Goal: Information Seeking & Learning: Learn about a topic

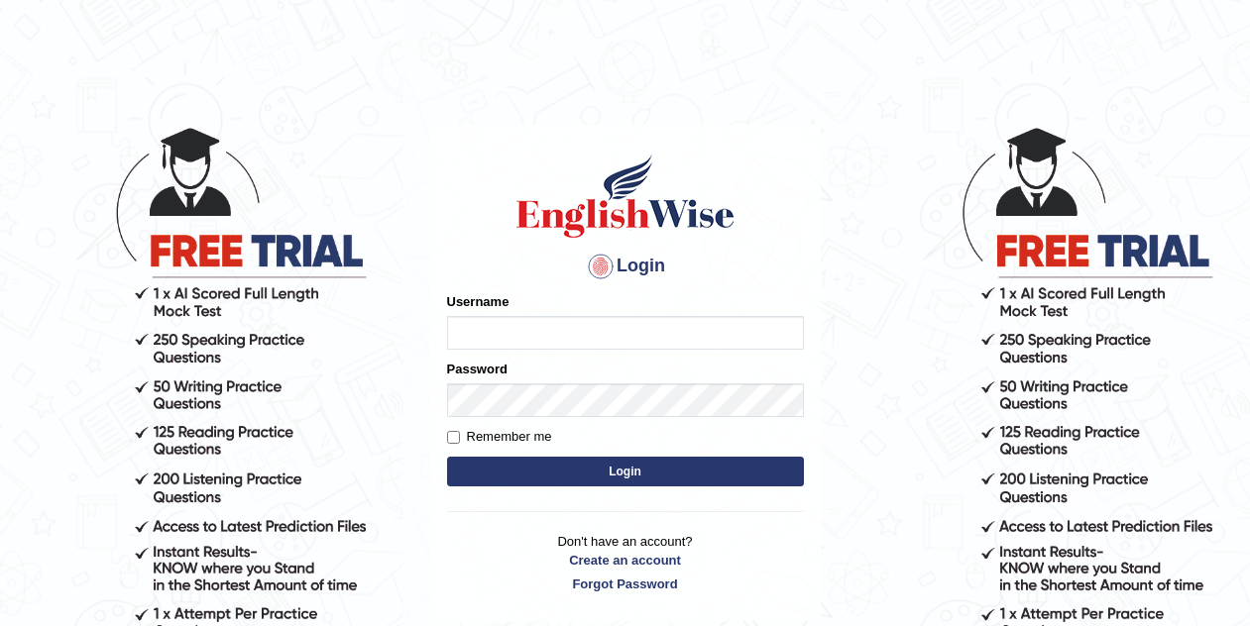
type input "Tishu"
click at [632, 467] on button "Login" at bounding box center [625, 472] width 357 height 30
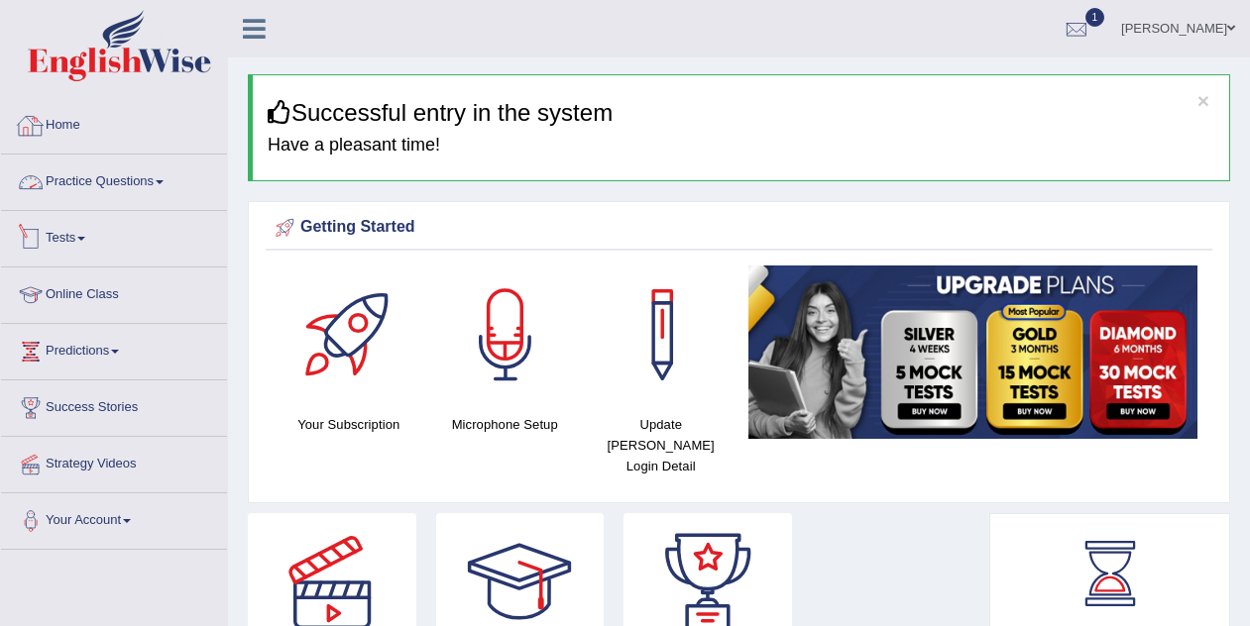
click at [164, 181] on span at bounding box center [160, 182] width 8 height 4
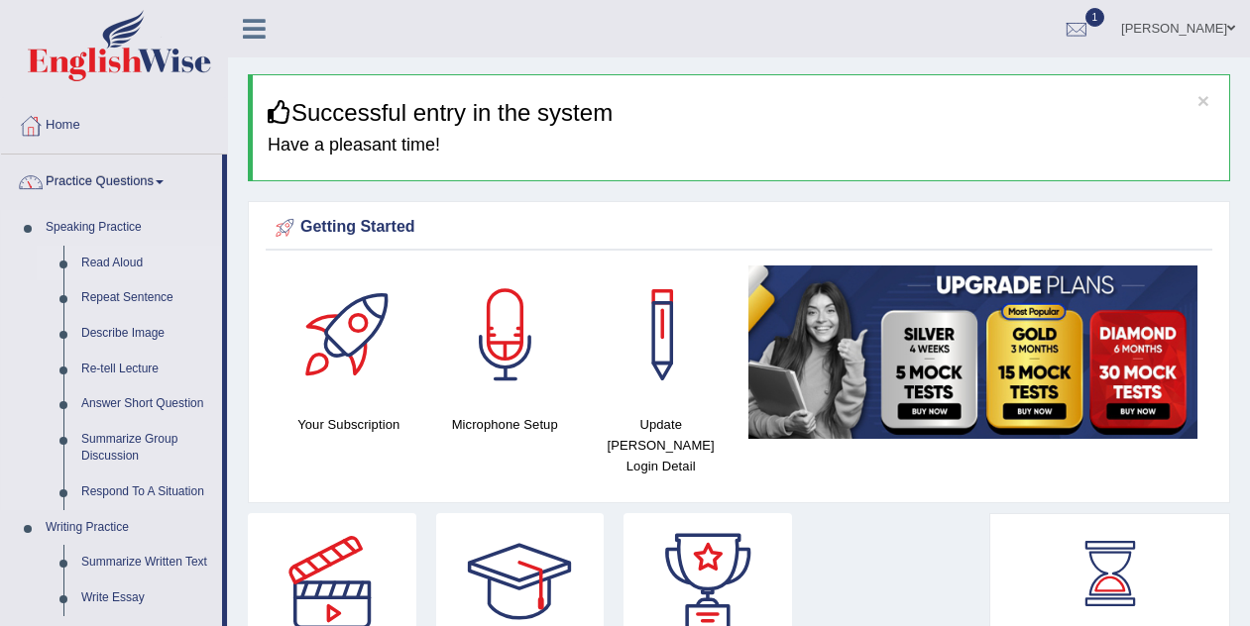
click at [125, 260] on link "Read Aloud" at bounding box center [147, 264] width 150 height 36
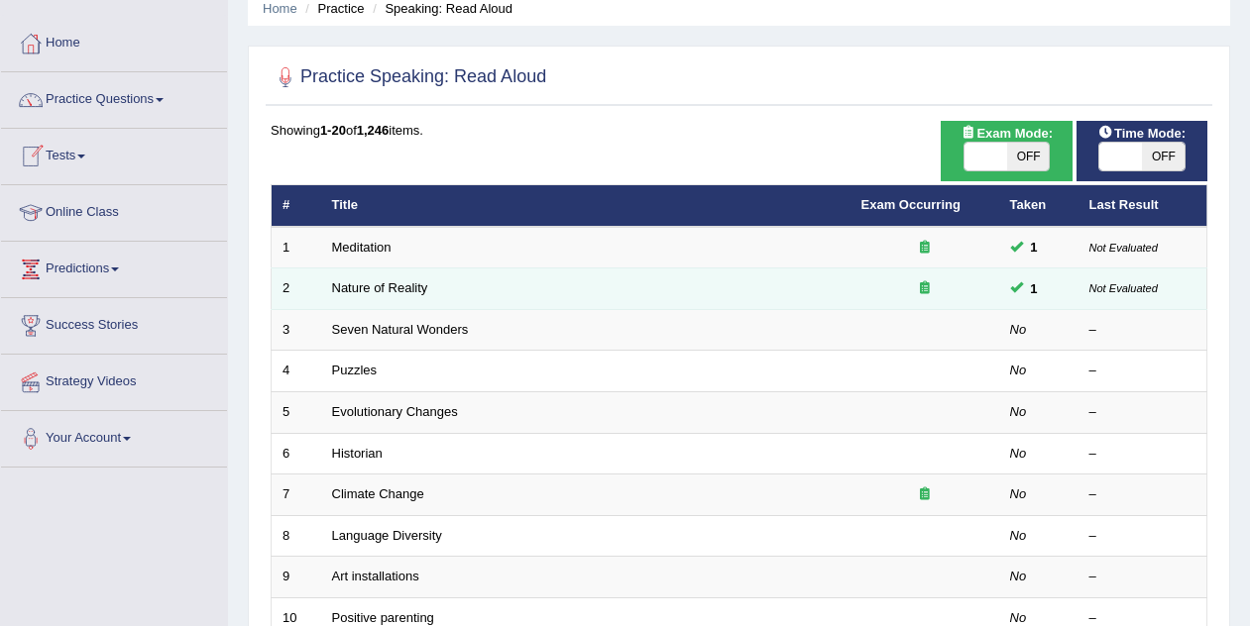
scroll to position [84, 0]
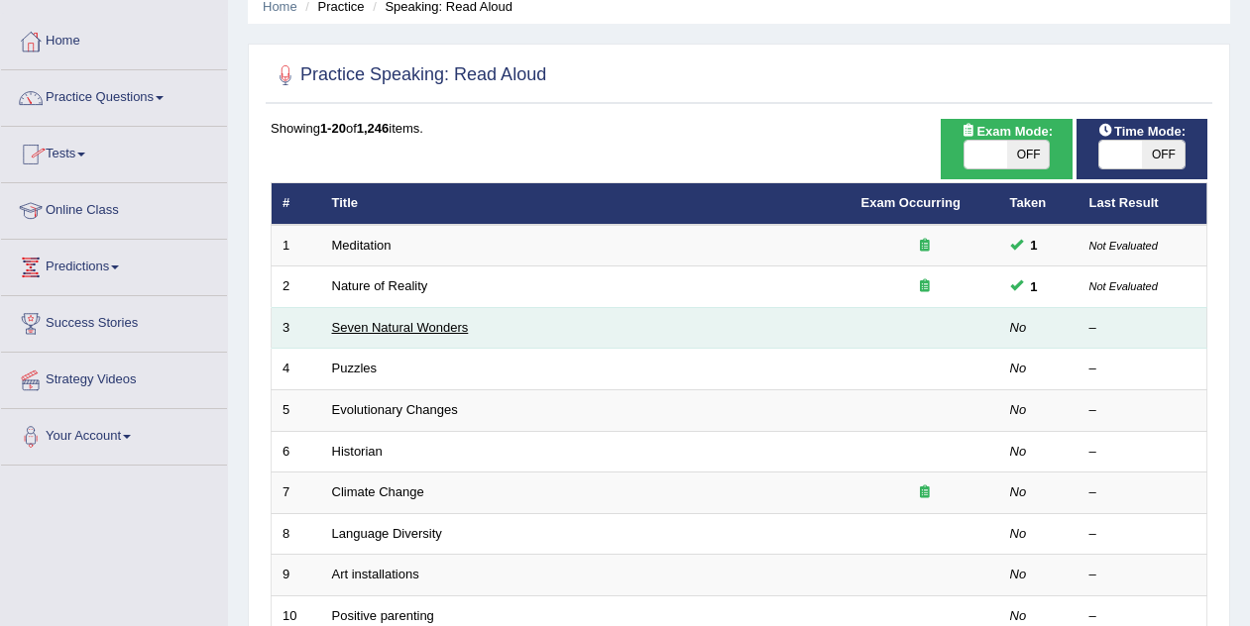
click at [393, 324] on link "Seven Natural Wonders" at bounding box center [400, 327] width 137 height 15
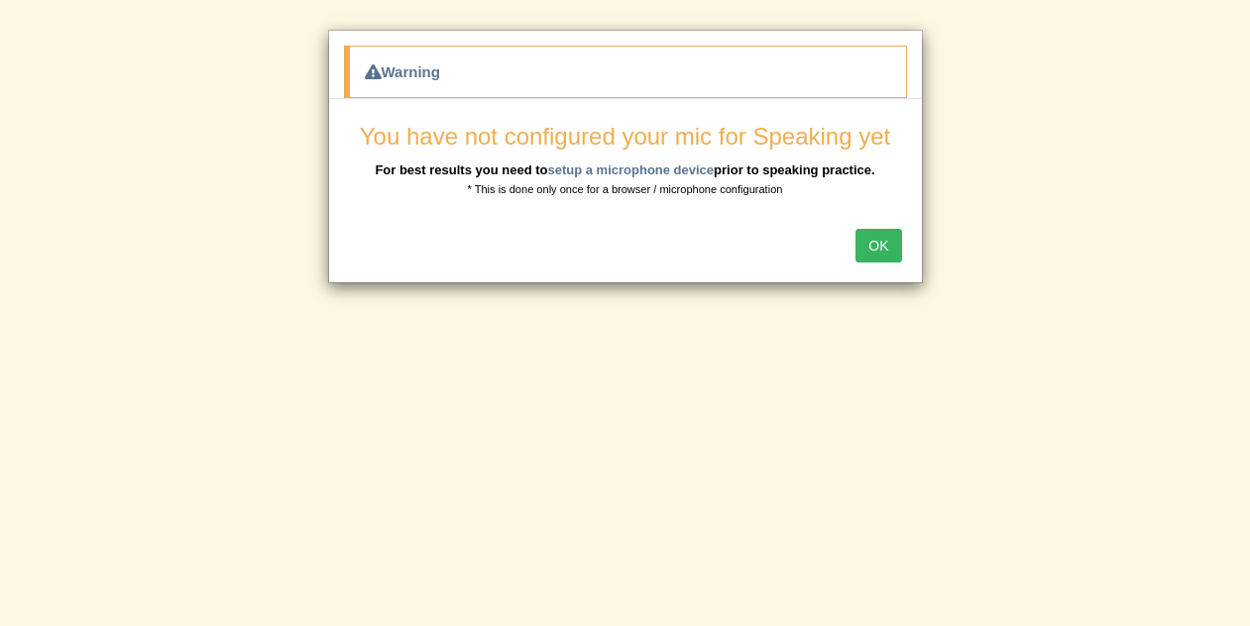
click at [880, 252] on button "OK" at bounding box center [878, 246] width 46 height 34
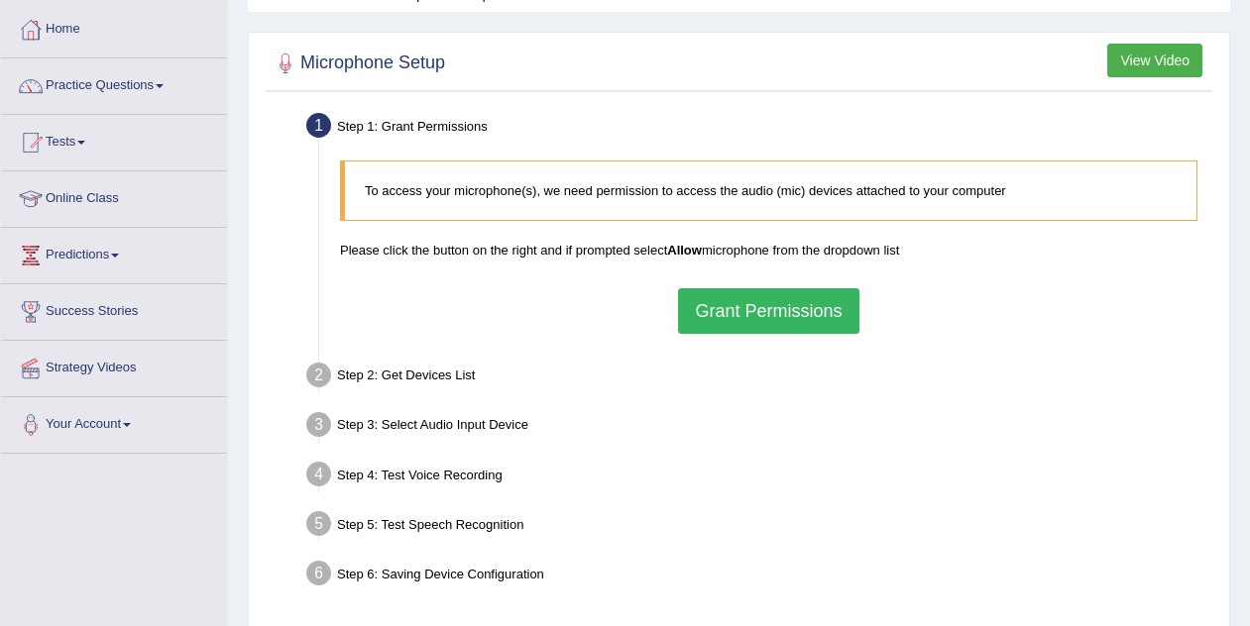
click at [806, 316] on button "Grant Permissions" at bounding box center [768, 311] width 180 height 46
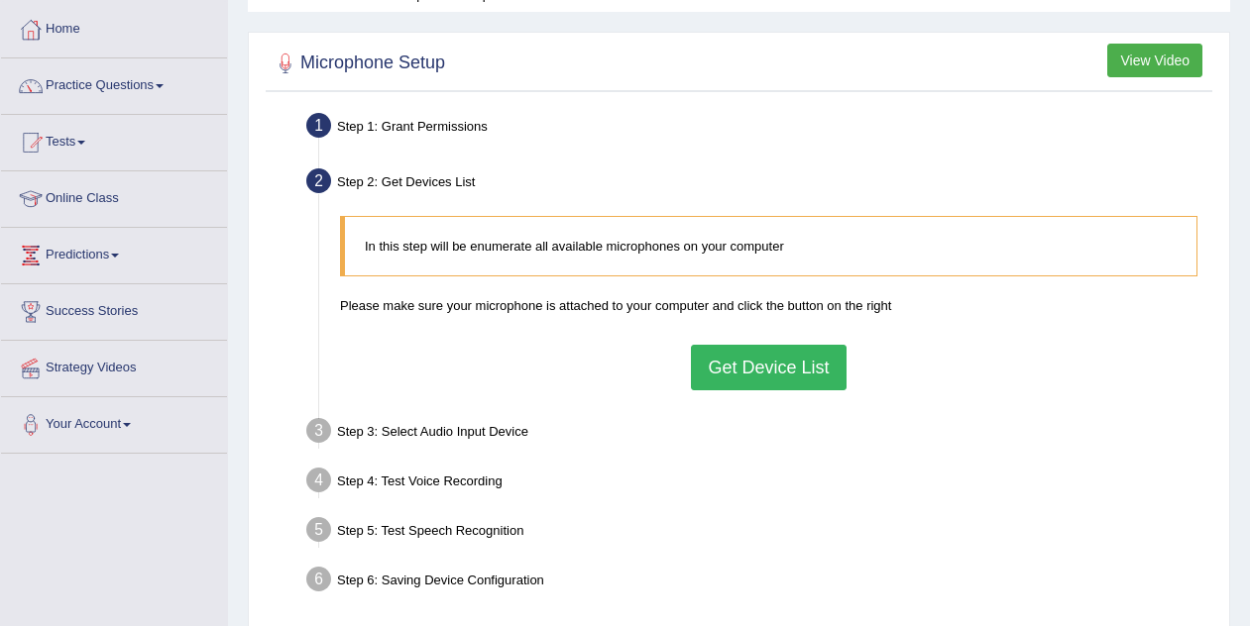
click at [782, 353] on button "Get Device List" at bounding box center [768, 368] width 155 height 46
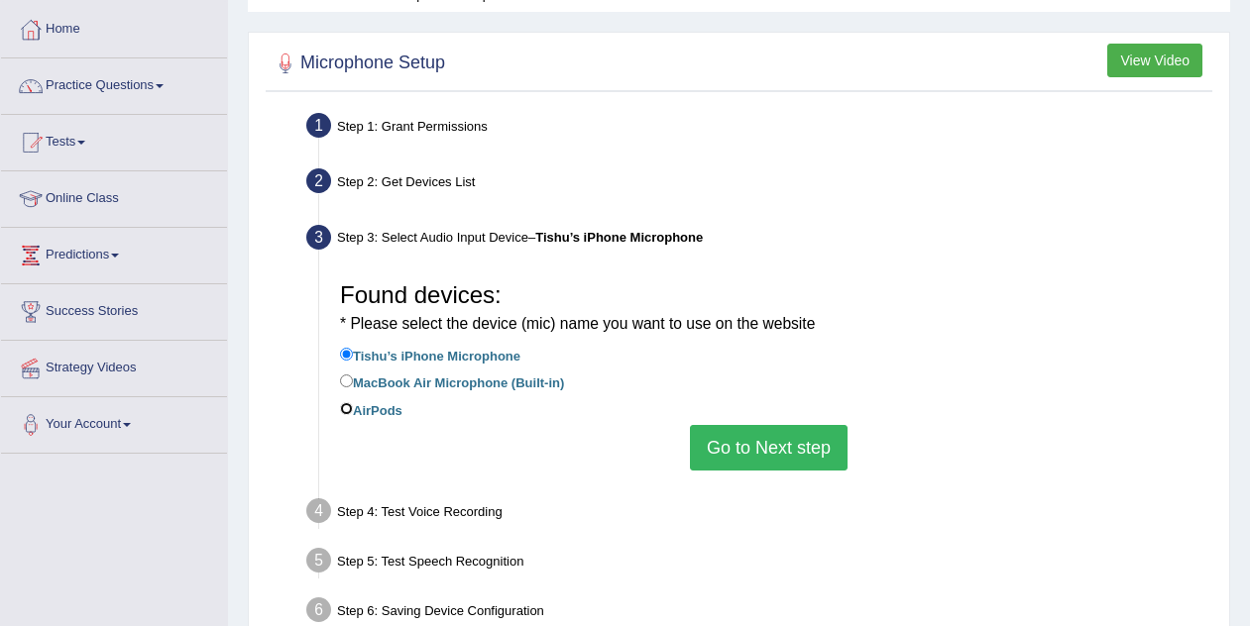
click at [345, 410] on input "AirPods" at bounding box center [346, 408] width 13 height 13
radio input "true"
click at [734, 454] on button "Go to Next step" at bounding box center [769, 448] width 158 height 46
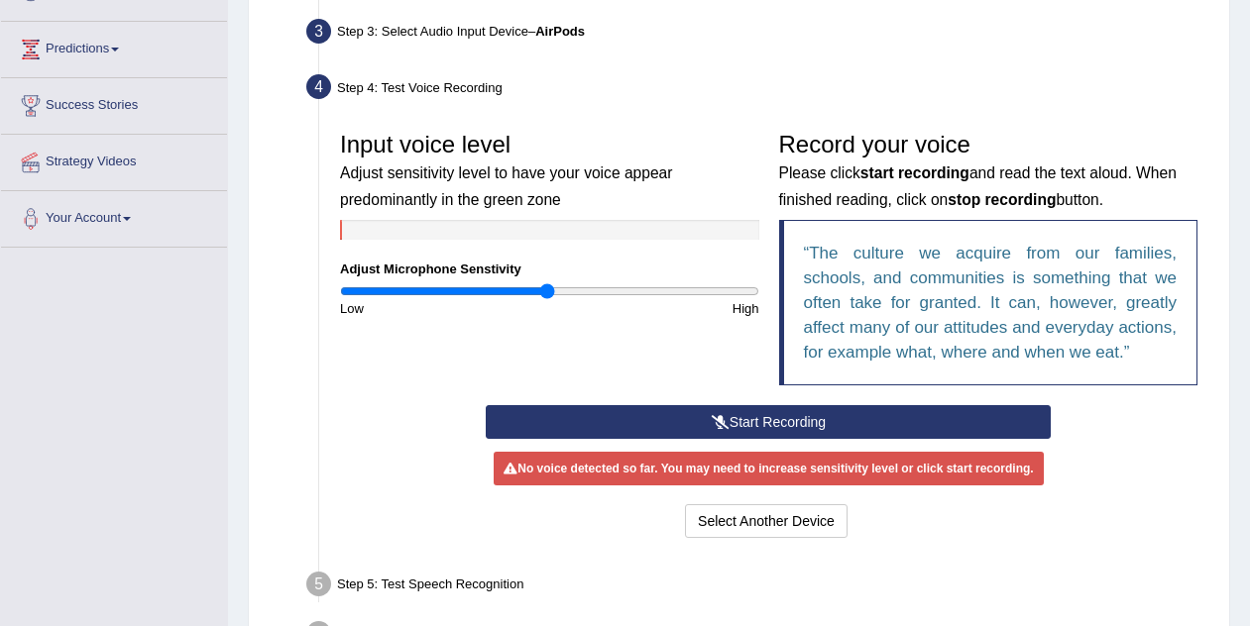
scroll to position [313, 0]
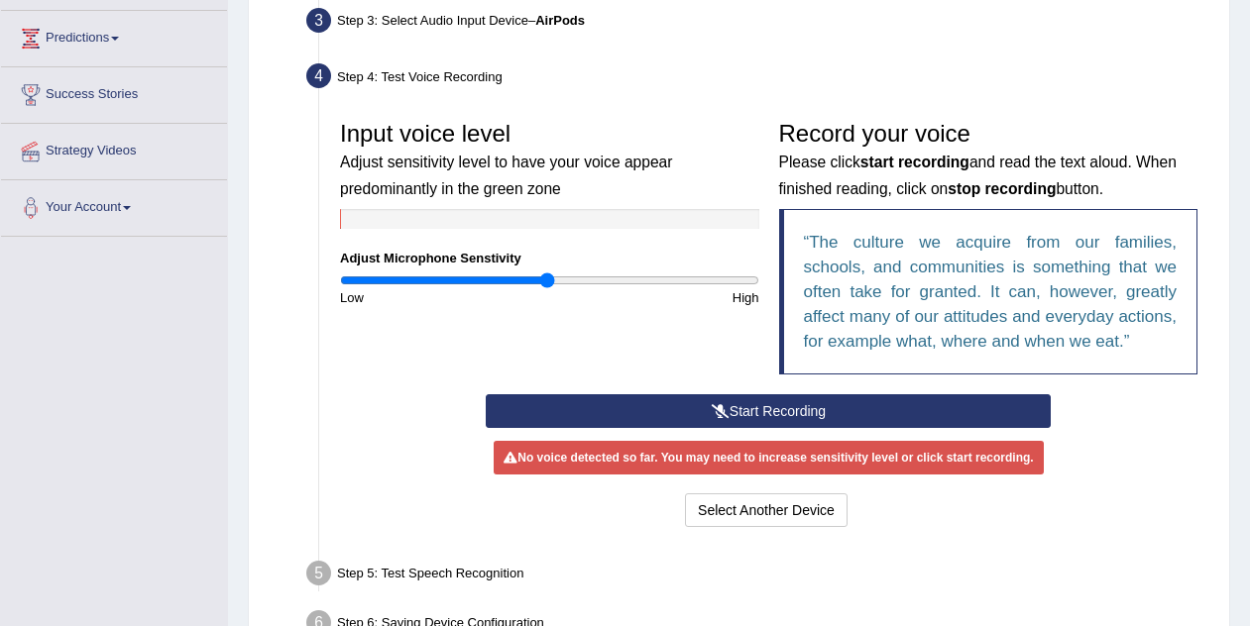
click at [737, 428] on button "Start Recording" at bounding box center [768, 412] width 565 height 34
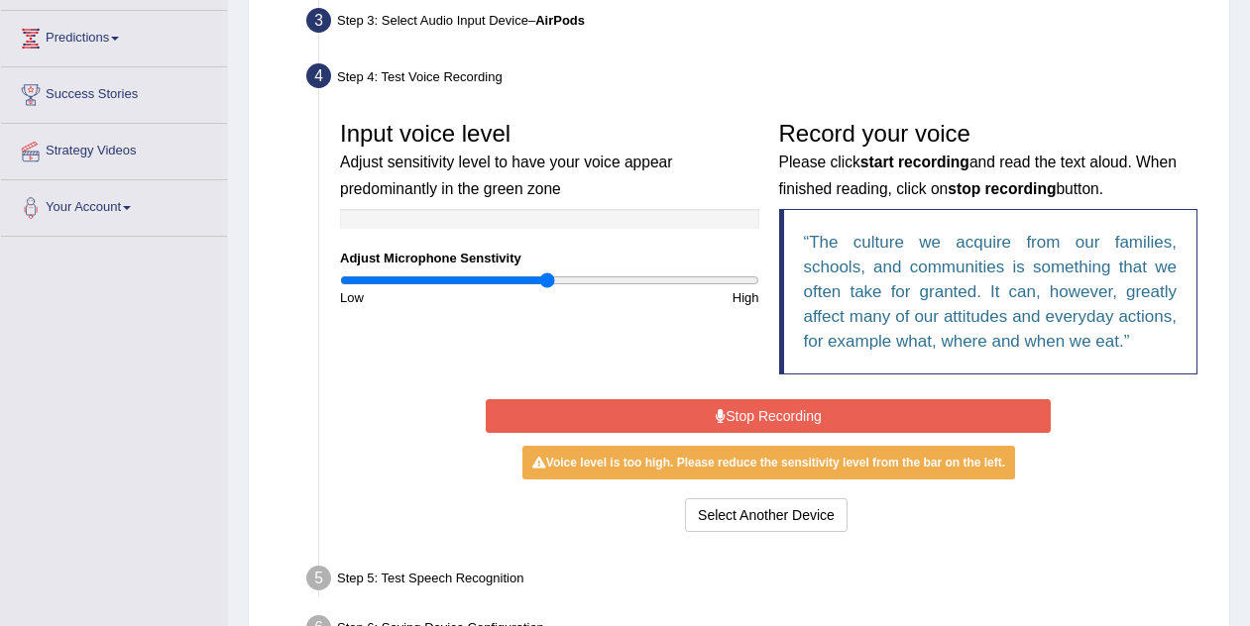
click at [737, 433] on button "Stop Recording" at bounding box center [768, 416] width 565 height 34
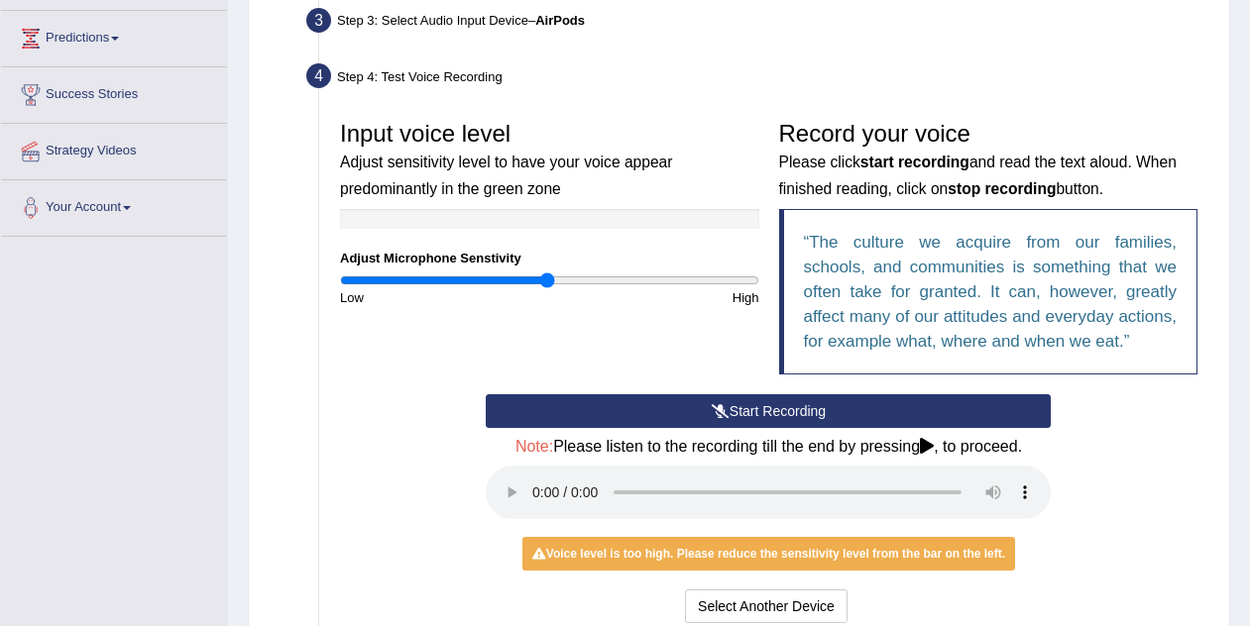
click at [736, 428] on button "Start Recording" at bounding box center [768, 412] width 565 height 34
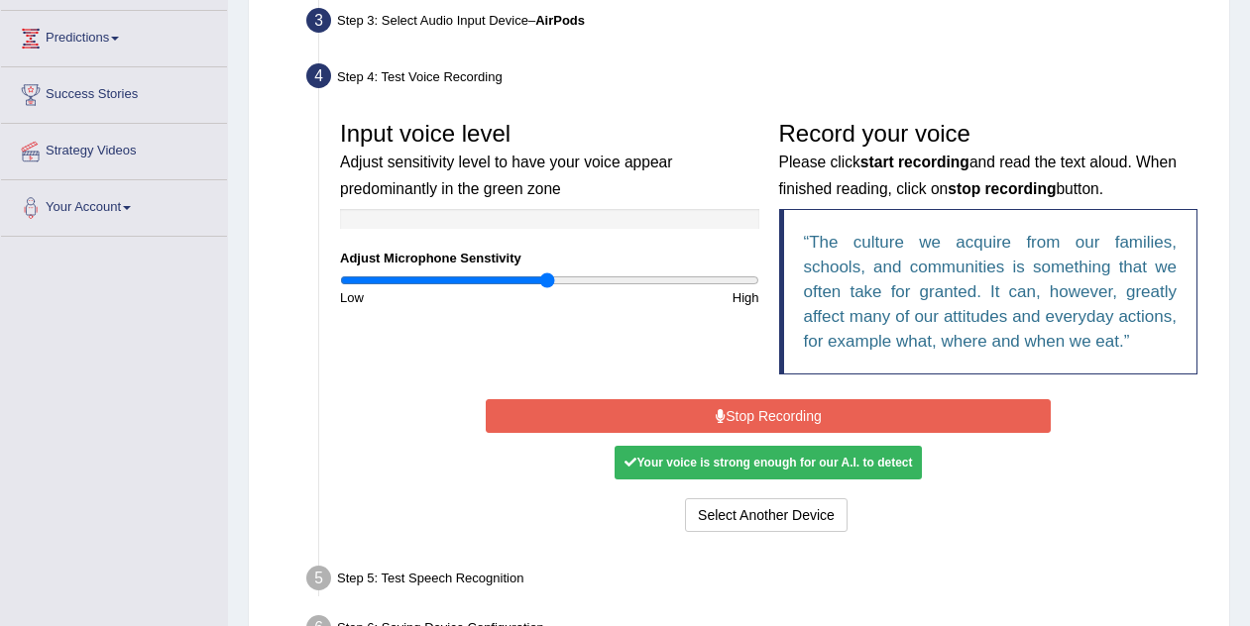
click at [764, 480] on div "Your voice is strong enough for our A.I. to detect" at bounding box center [768, 463] width 307 height 34
click at [766, 433] on button "Stop Recording" at bounding box center [768, 416] width 565 height 34
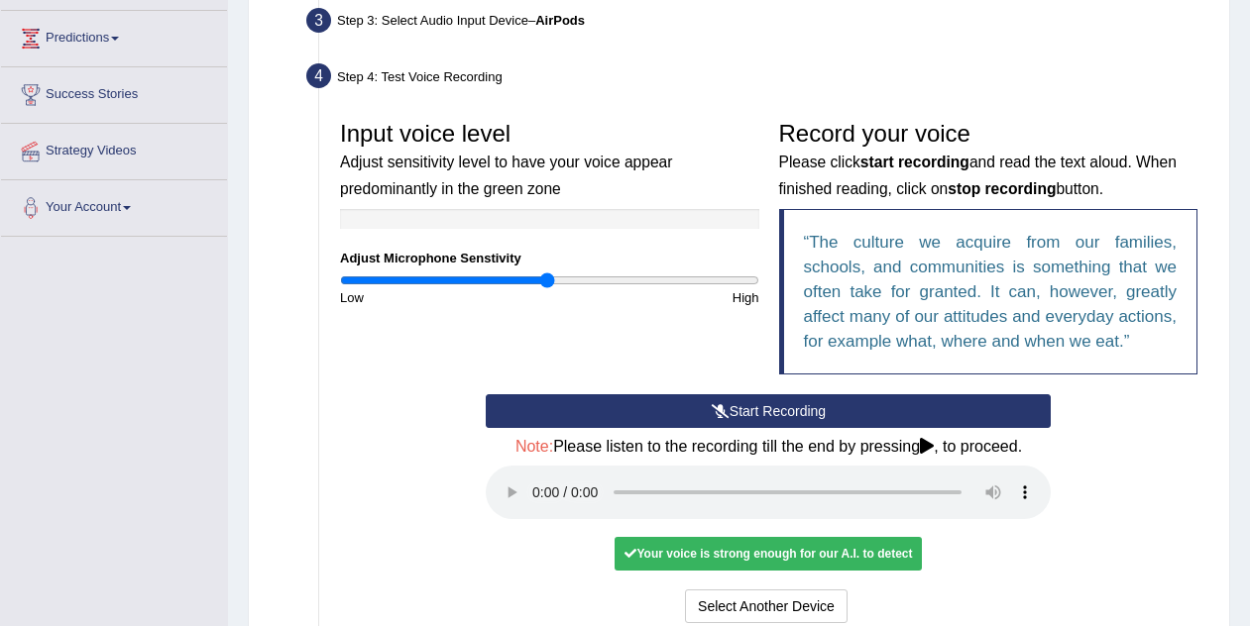
click at [723, 571] on div "Your voice is strong enough for our A.I. to detect" at bounding box center [768, 554] width 307 height 34
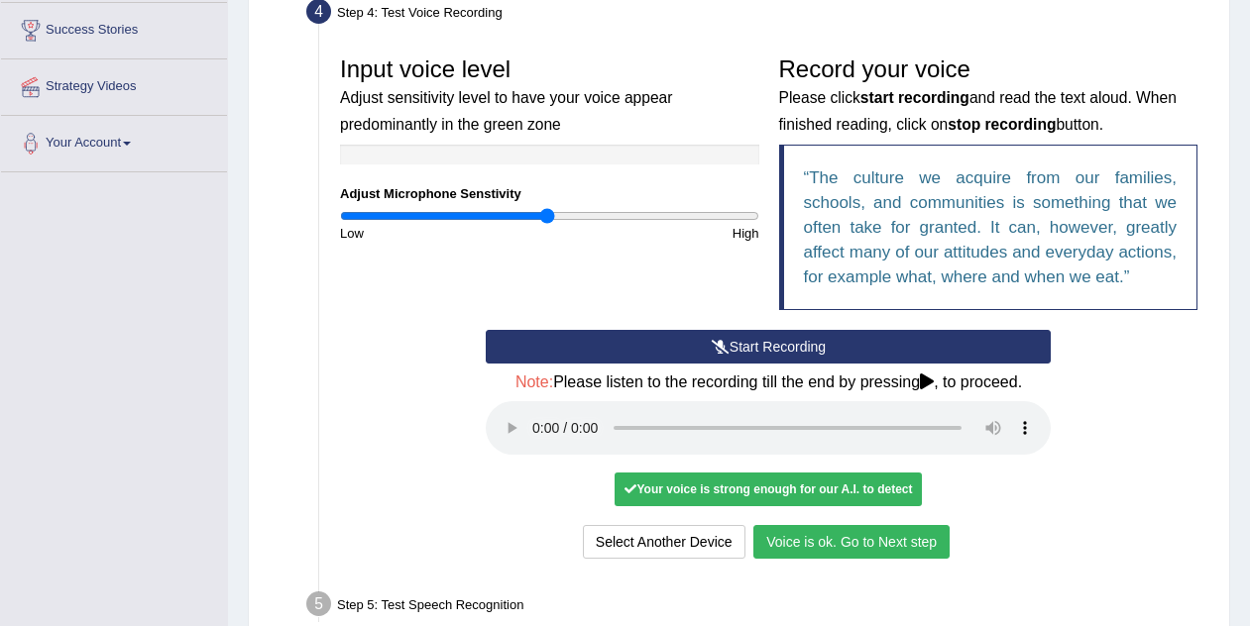
scroll to position [400, 0]
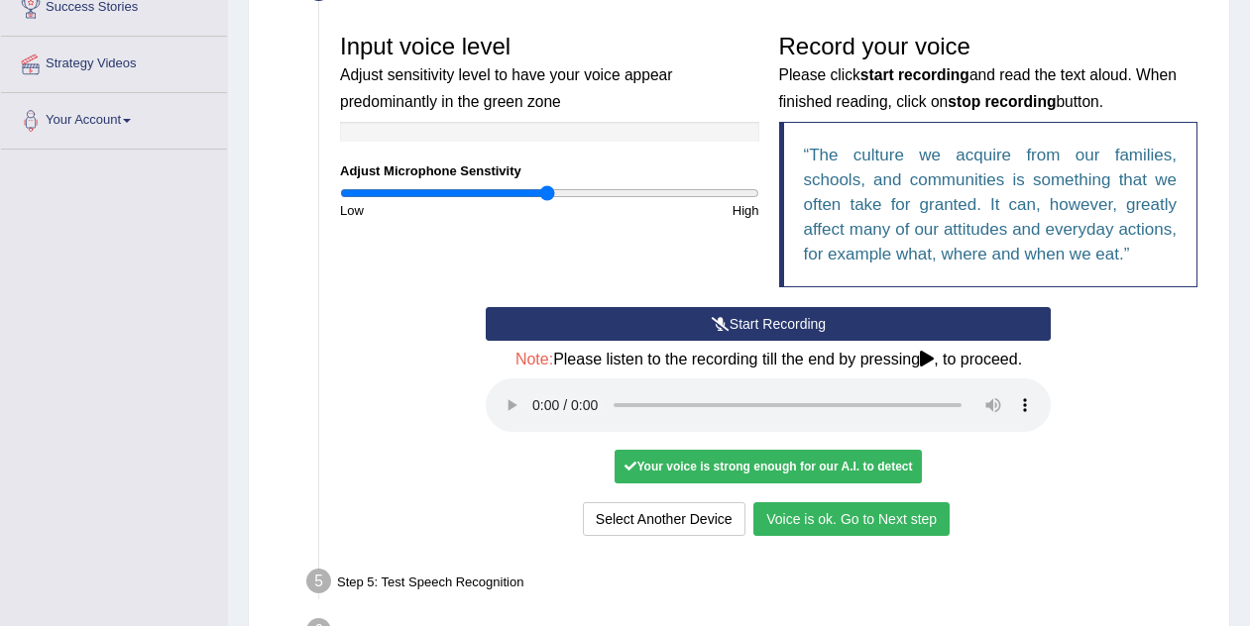
click at [829, 536] on button "Voice is ok. Go to Next step" at bounding box center [851, 520] width 196 height 34
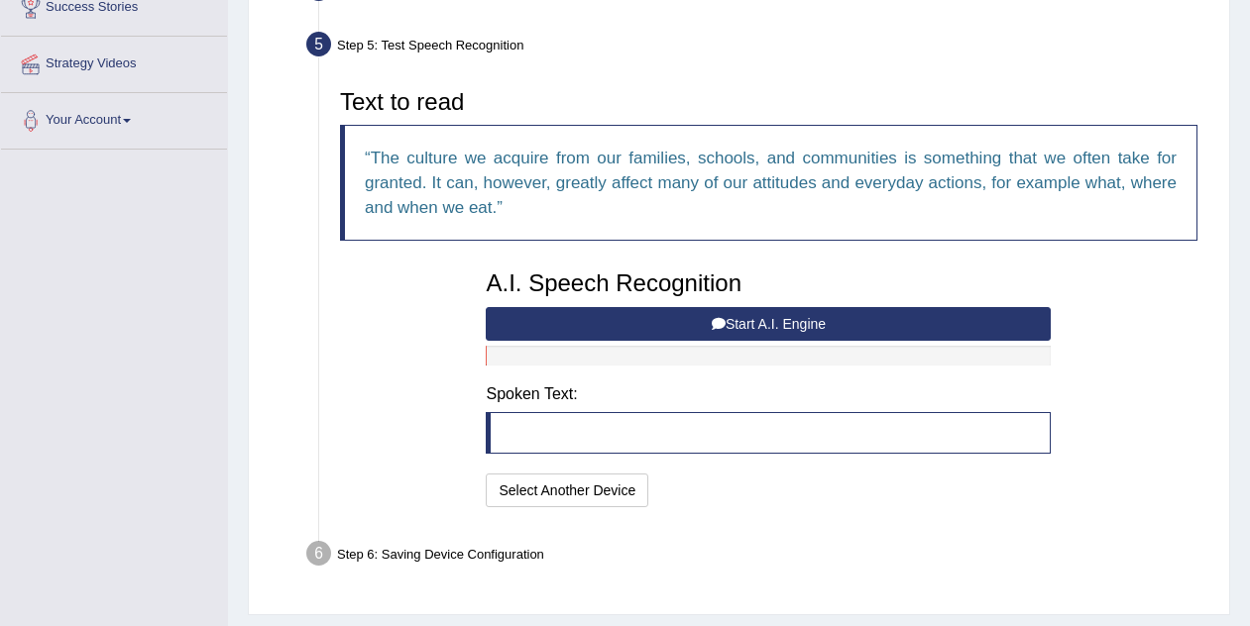
click at [784, 319] on button "Start A.I. Engine" at bounding box center [768, 324] width 565 height 34
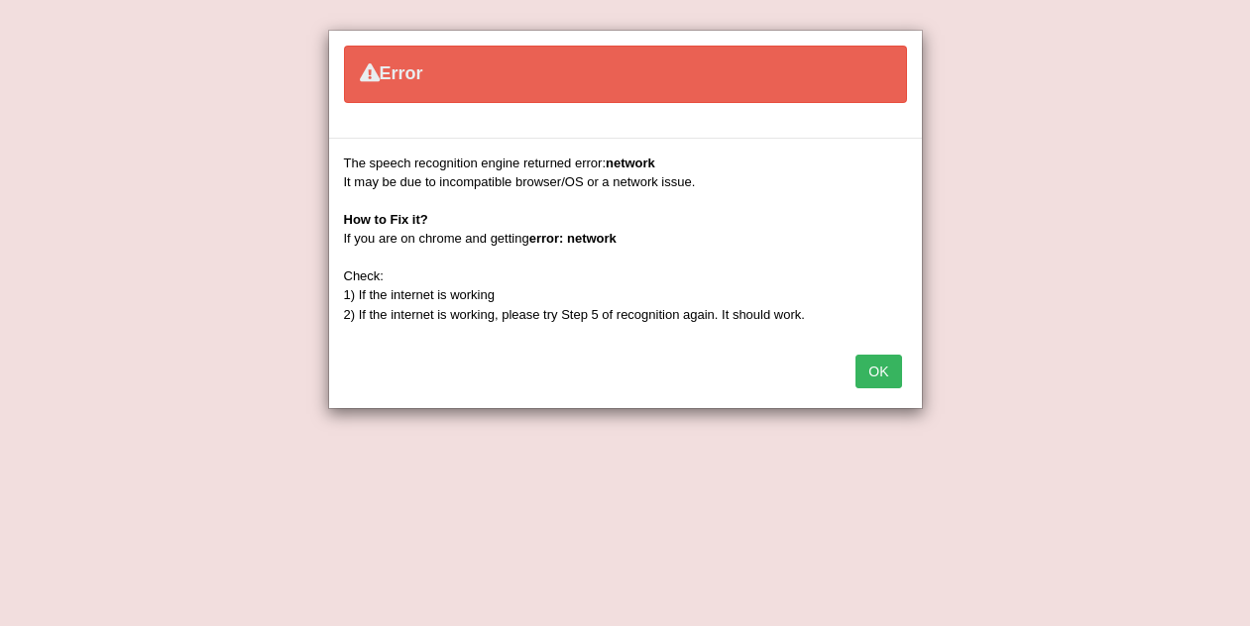
click at [879, 383] on button "OK" at bounding box center [878, 372] width 46 height 34
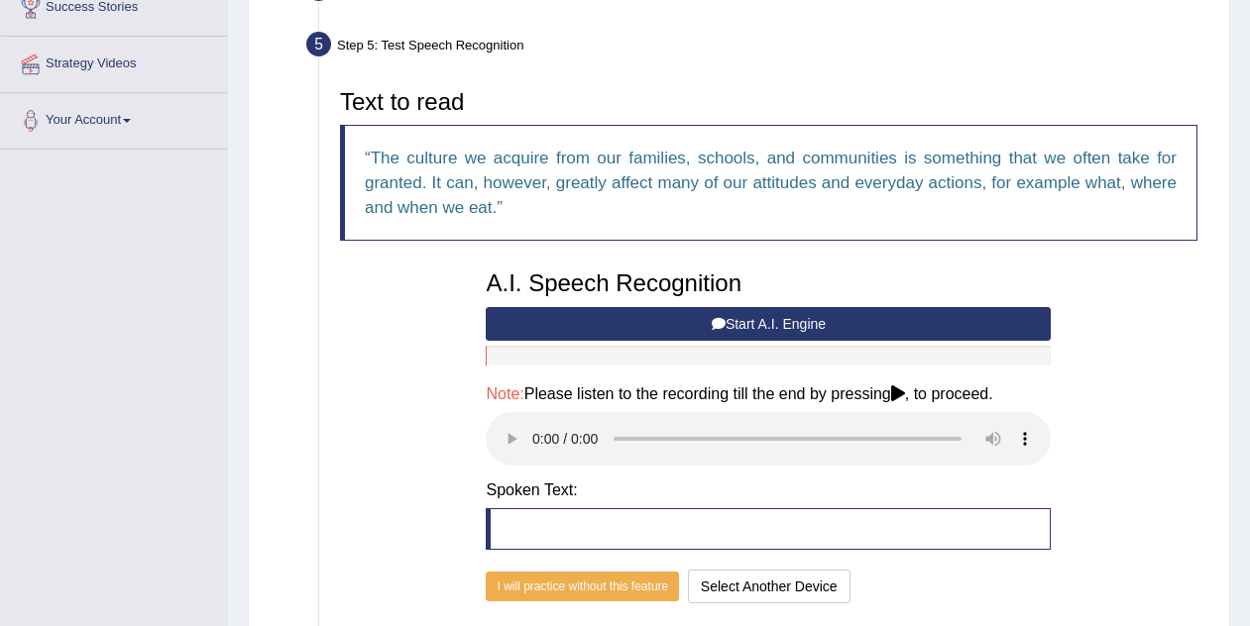
click at [399, 410] on div "Text to read The culture we acquire from our families, schools, and communities…" at bounding box center [768, 343] width 877 height 529
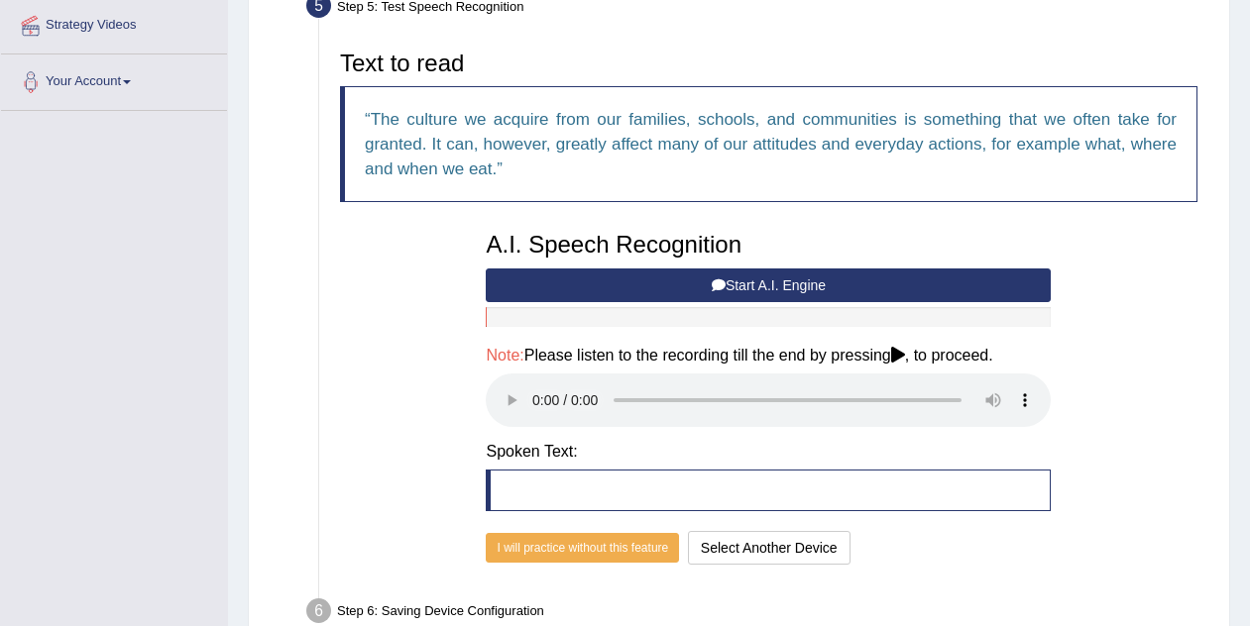
scroll to position [441, 0]
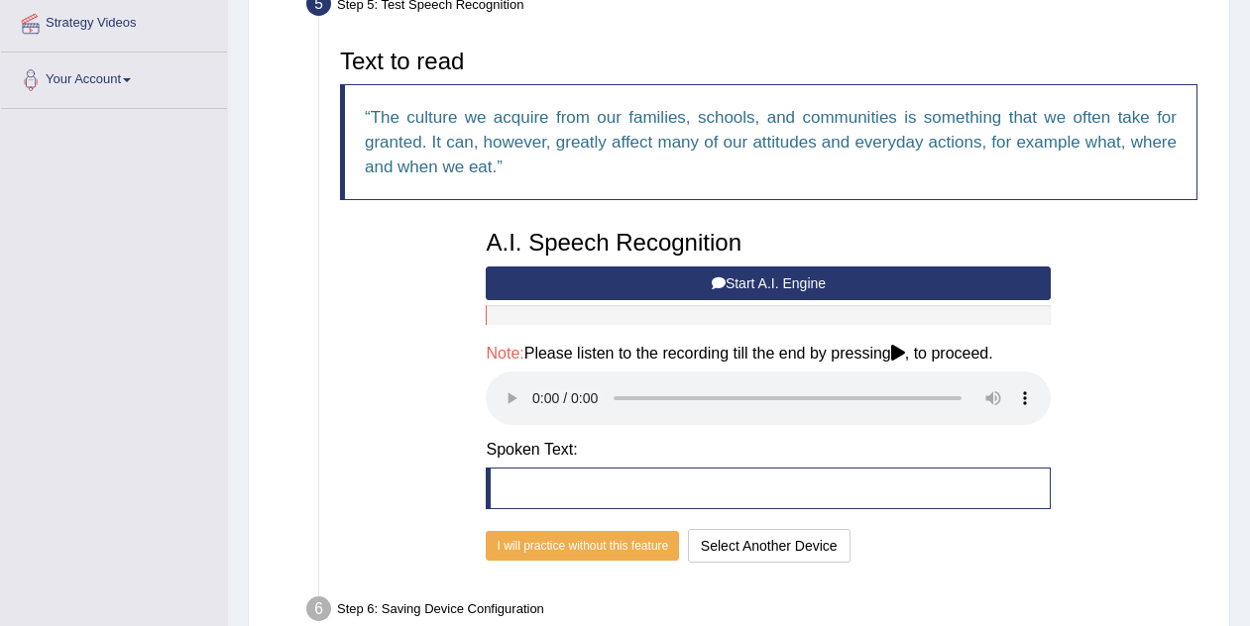
click at [734, 286] on button "Start A.I. Engine" at bounding box center [768, 284] width 565 height 34
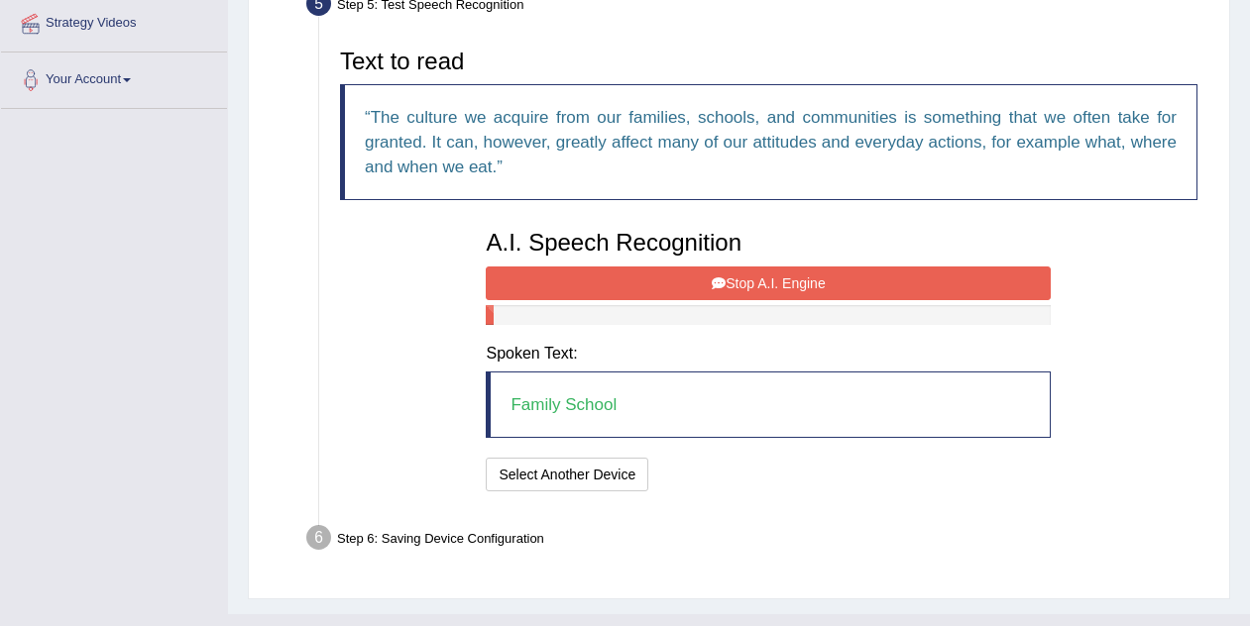
click at [734, 286] on button "Stop A.I. Engine" at bounding box center [768, 284] width 565 height 34
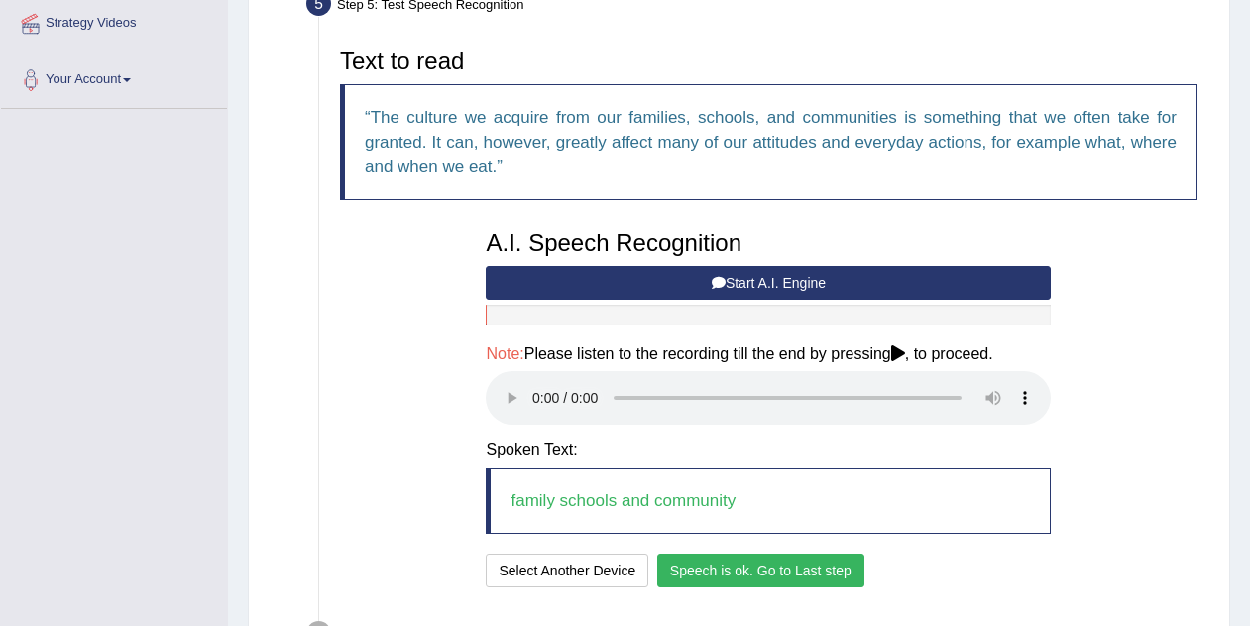
click at [713, 565] on button "Speech is ok. Go to Last step" at bounding box center [760, 571] width 207 height 34
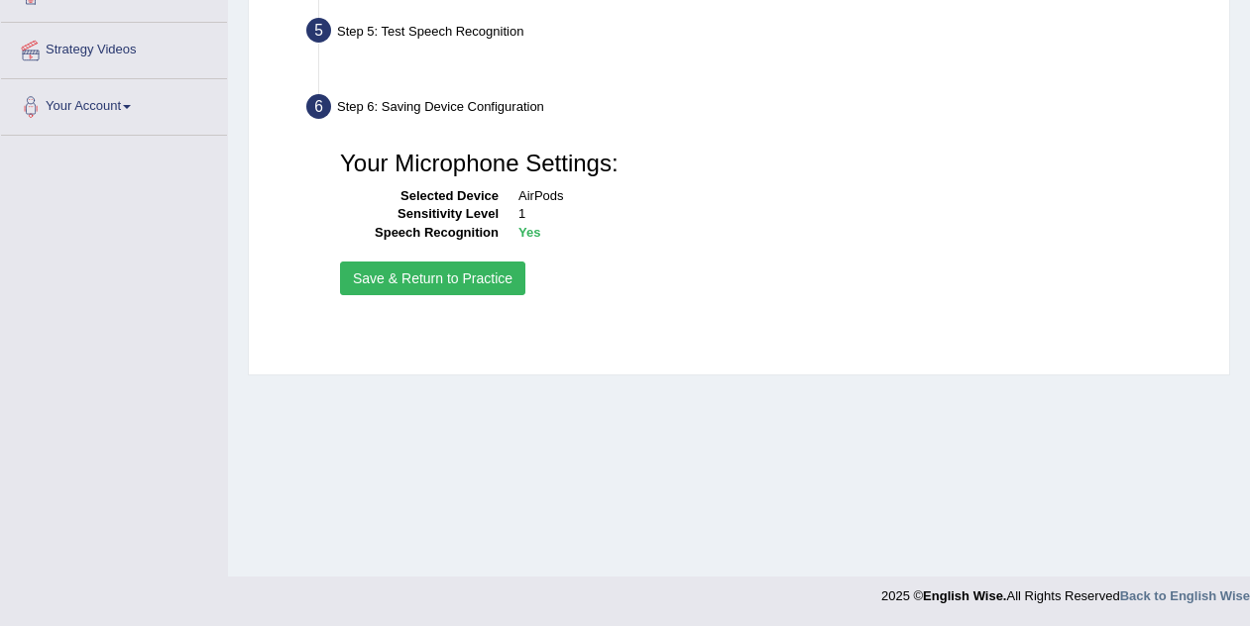
scroll to position [414, 0]
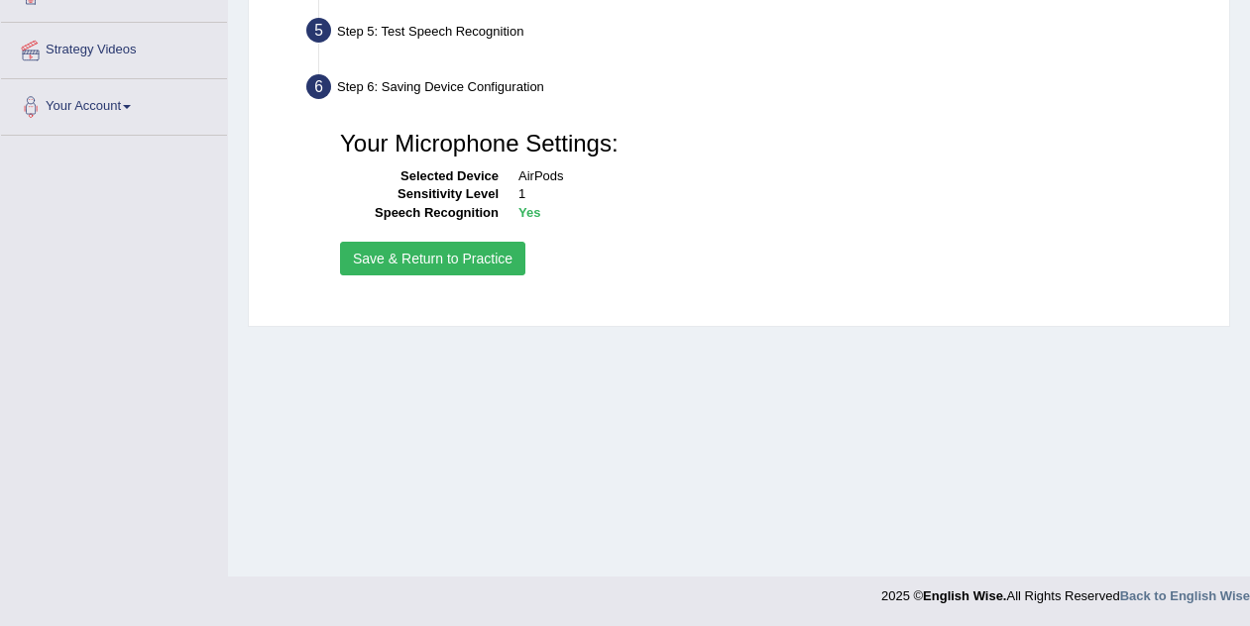
click at [466, 262] on button "Save & Return to Practice" at bounding box center [432, 259] width 185 height 34
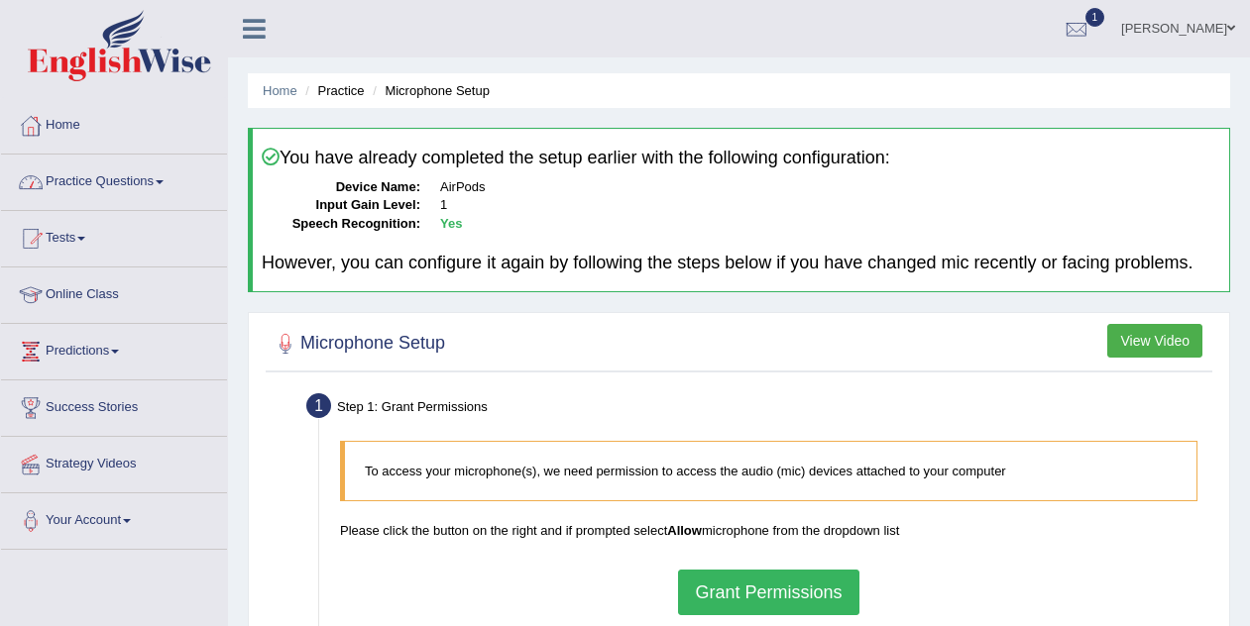
click at [158, 179] on link "Practice Questions" at bounding box center [114, 180] width 226 height 50
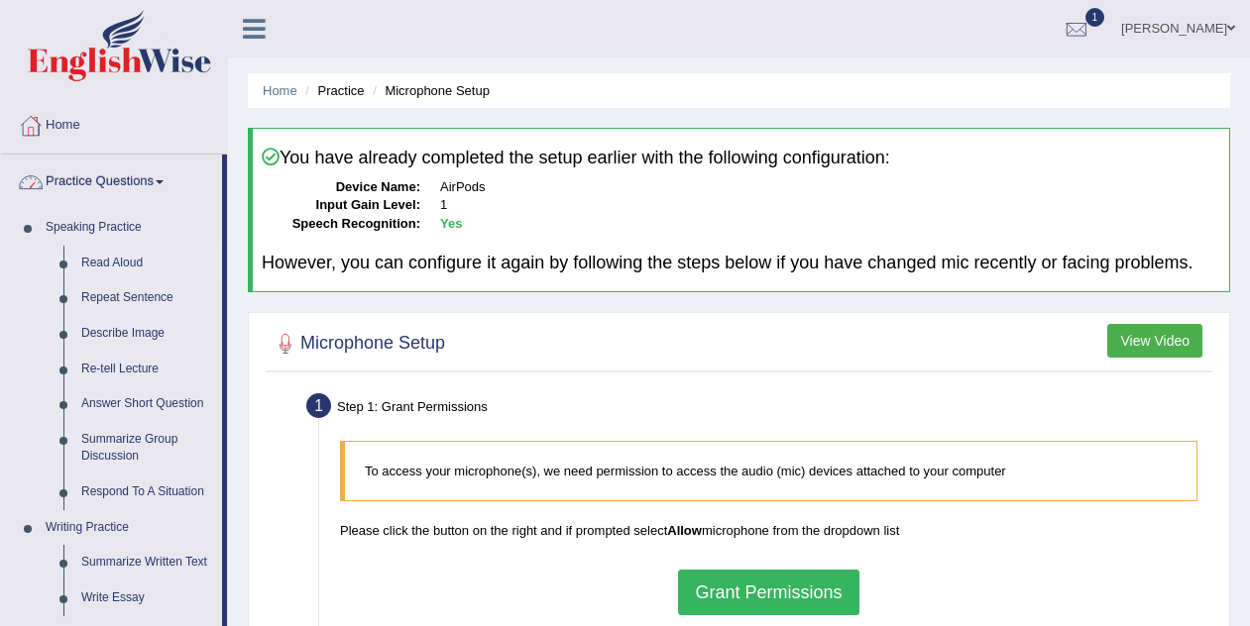
click at [135, 262] on link "Read Aloud" at bounding box center [147, 264] width 150 height 36
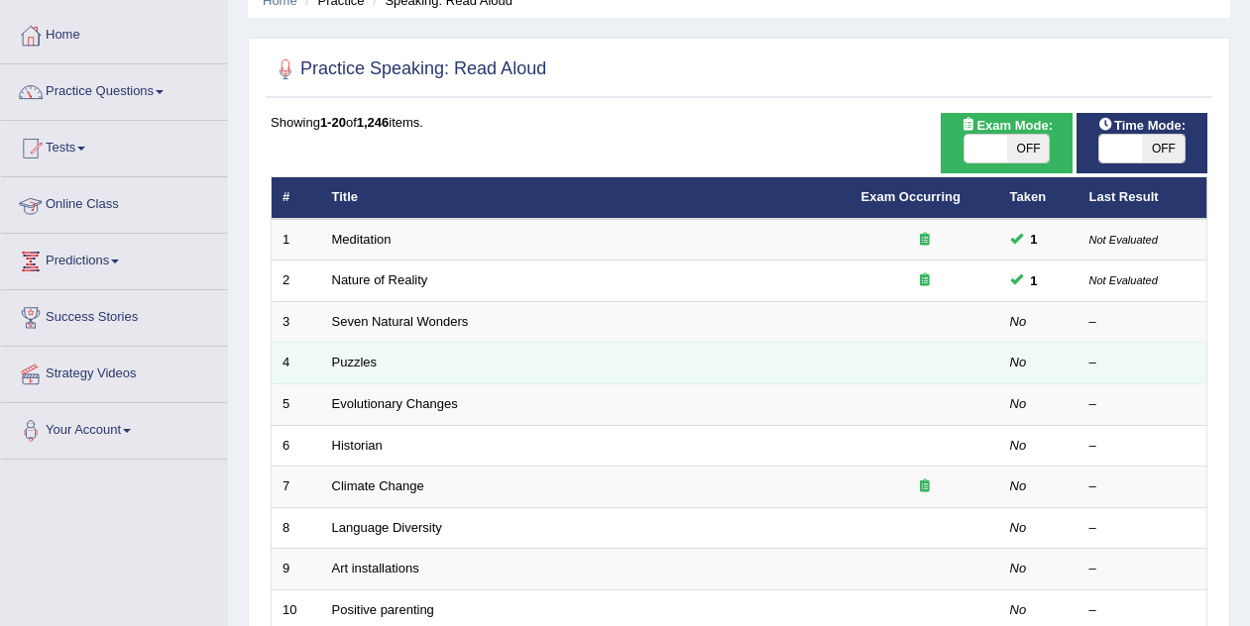
scroll to position [92, 0]
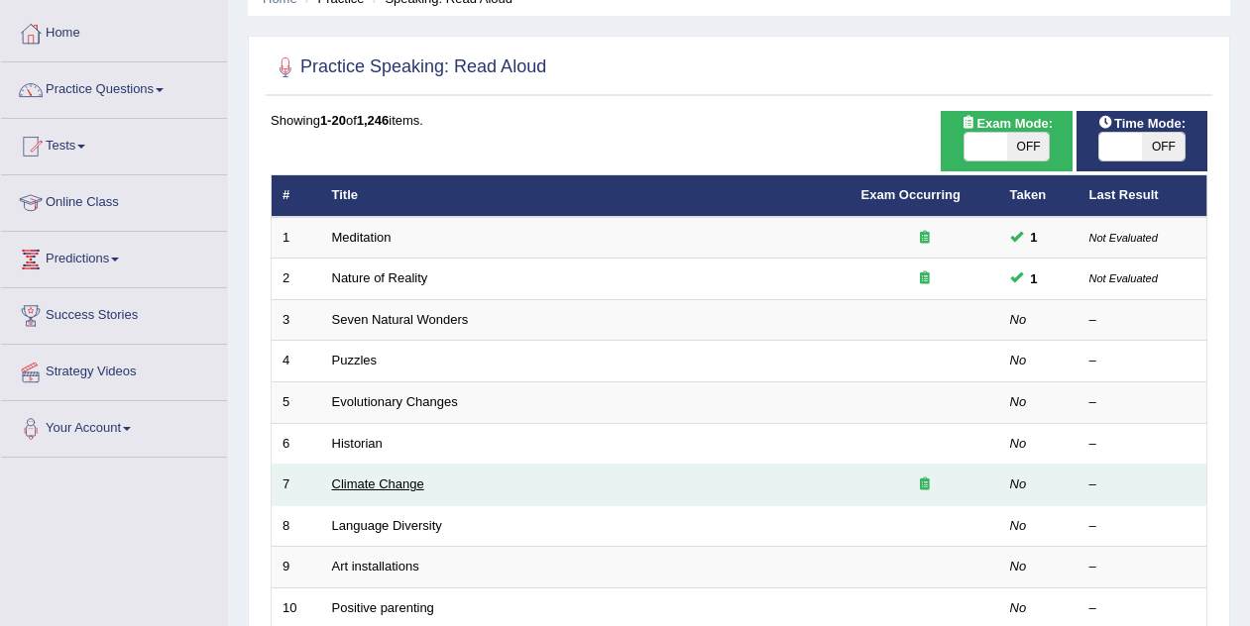
click at [372, 485] on link "Climate Change" at bounding box center [378, 484] width 92 height 15
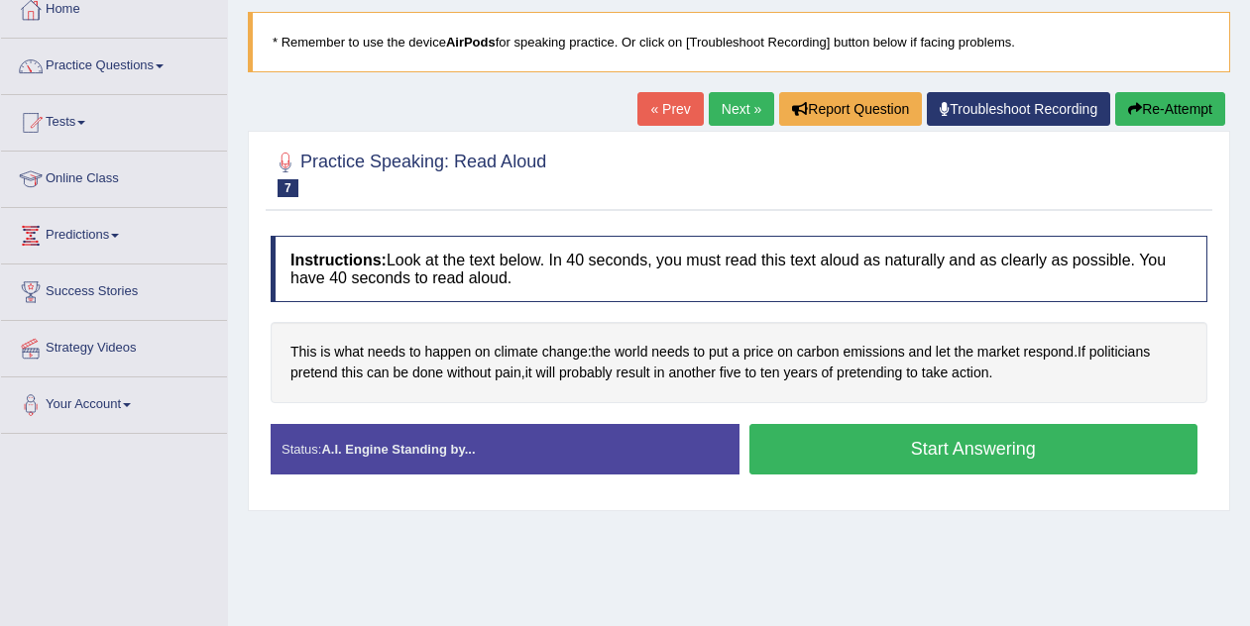
scroll to position [119, 0]
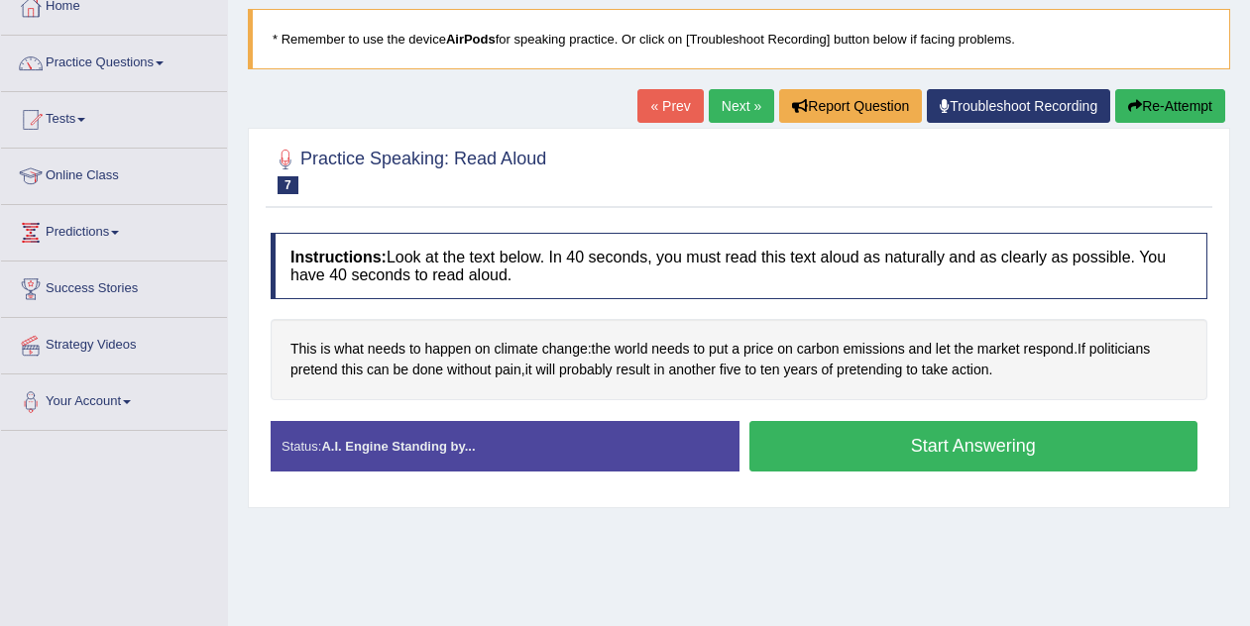
click at [843, 454] on button "Start Answering" at bounding box center [973, 446] width 449 height 51
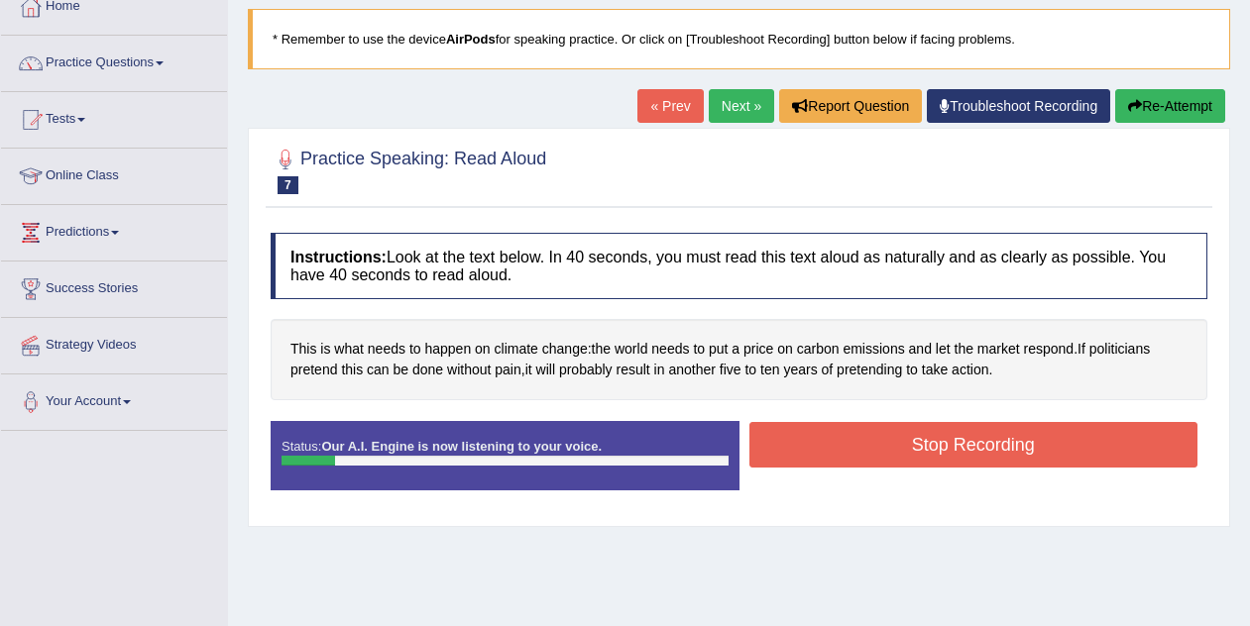
click at [833, 460] on button "Stop Recording" at bounding box center [973, 445] width 449 height 46
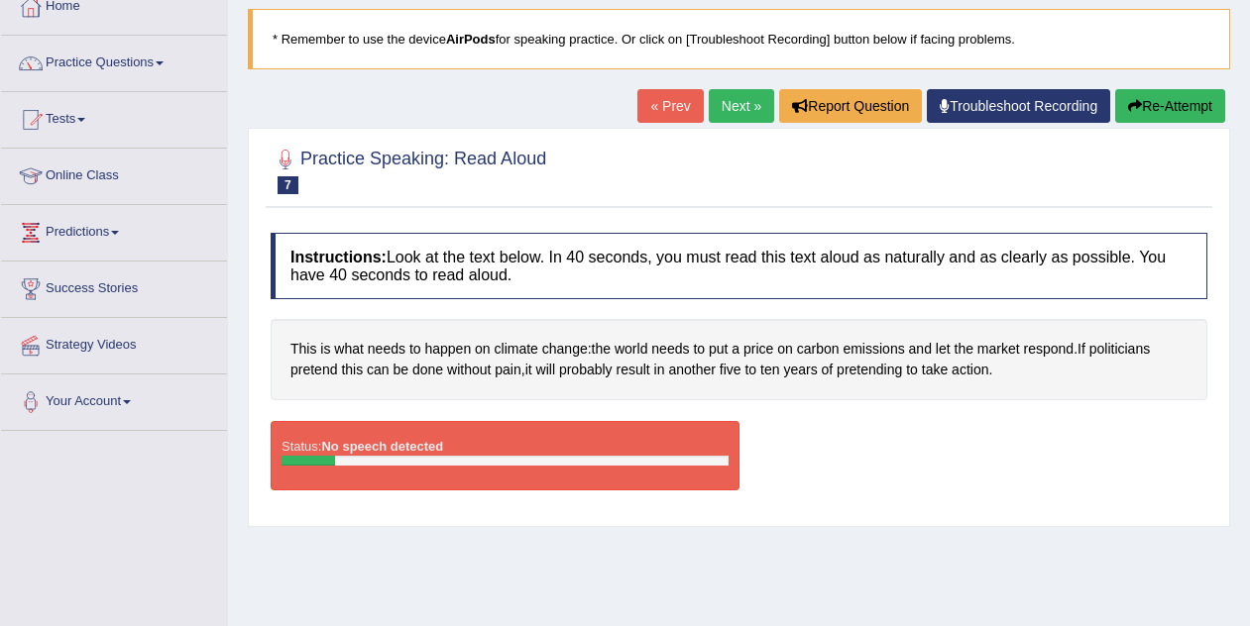
click at [670, 103] on link "« Prev" at bounding box center [669, 106] width 65 height 34
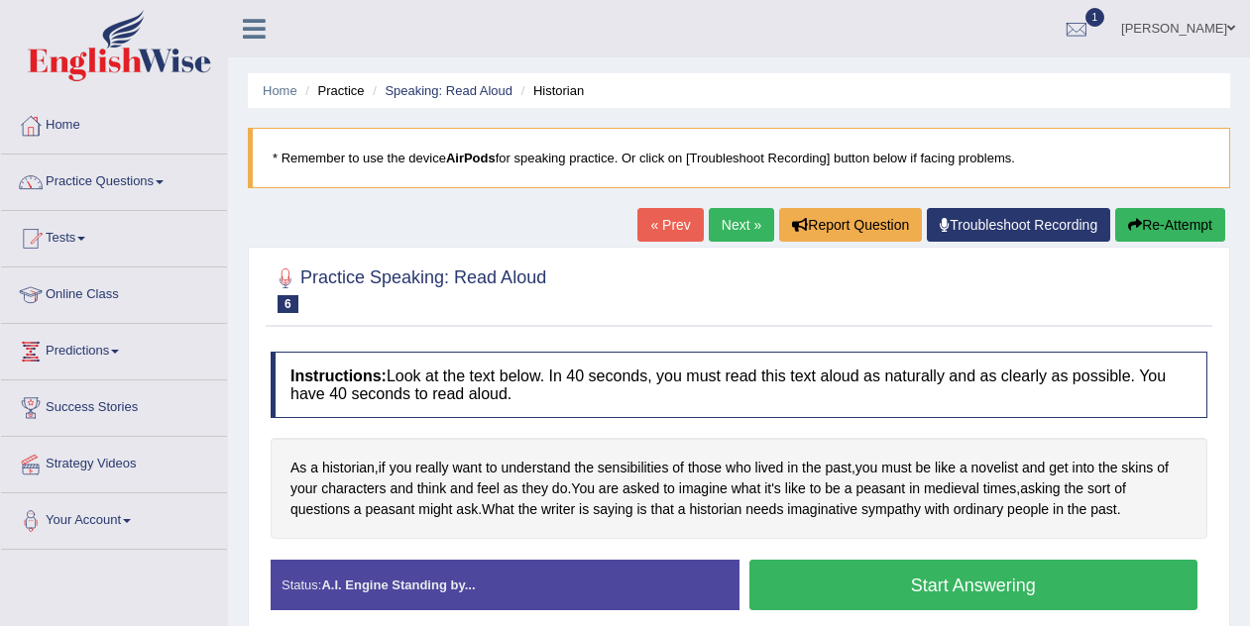
click at [735, 227] on link "Next »" at bounding box center [741, 225] width 65 height 34
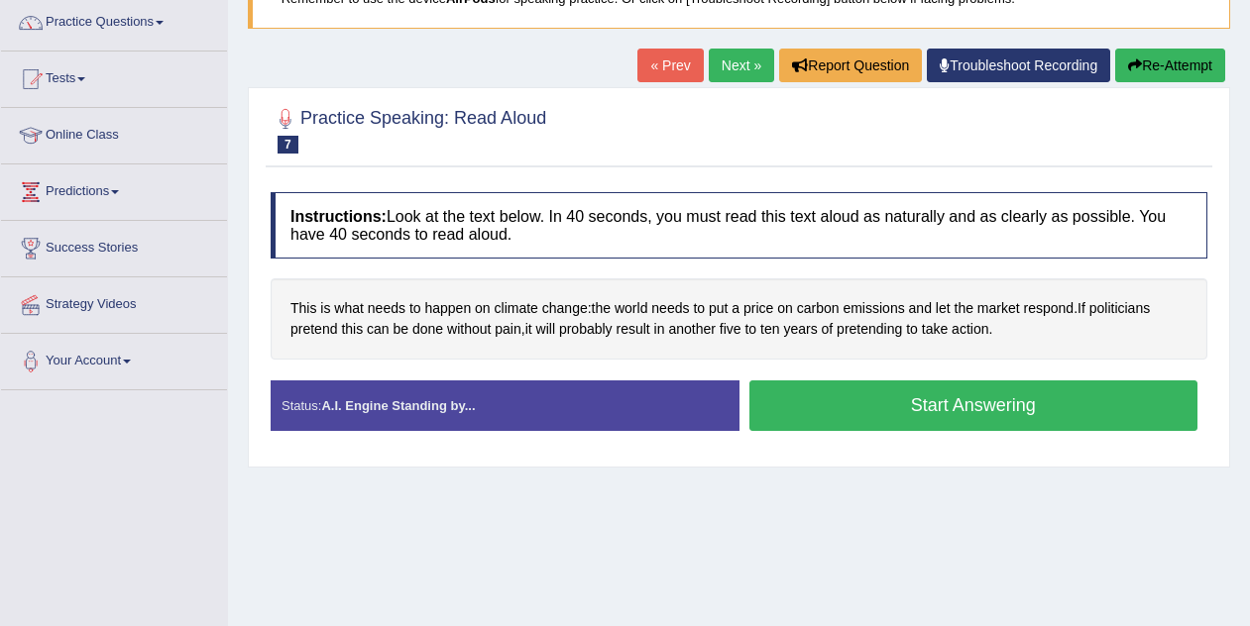
scroll to position [165, 0]
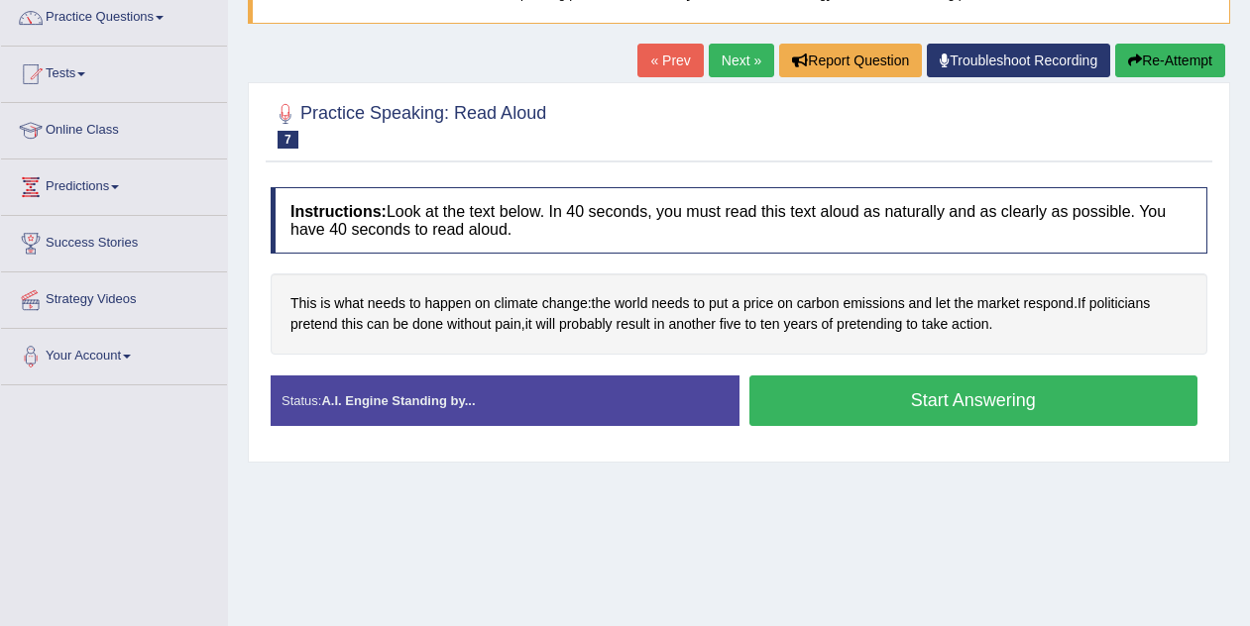
click at [915, 407] on button "Start Answering" at bounding box center [973, 401] width 449 height 51
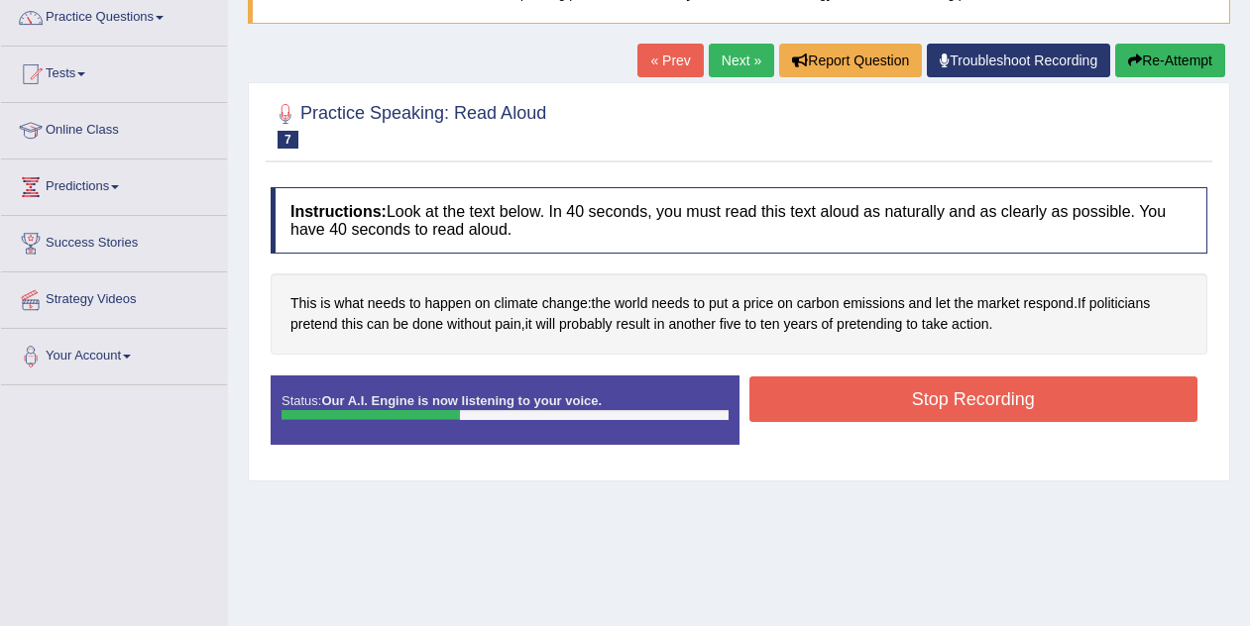
click at [915, 407] on button "Stop Recording" at bounding box center [973, 400] width 449 height 46
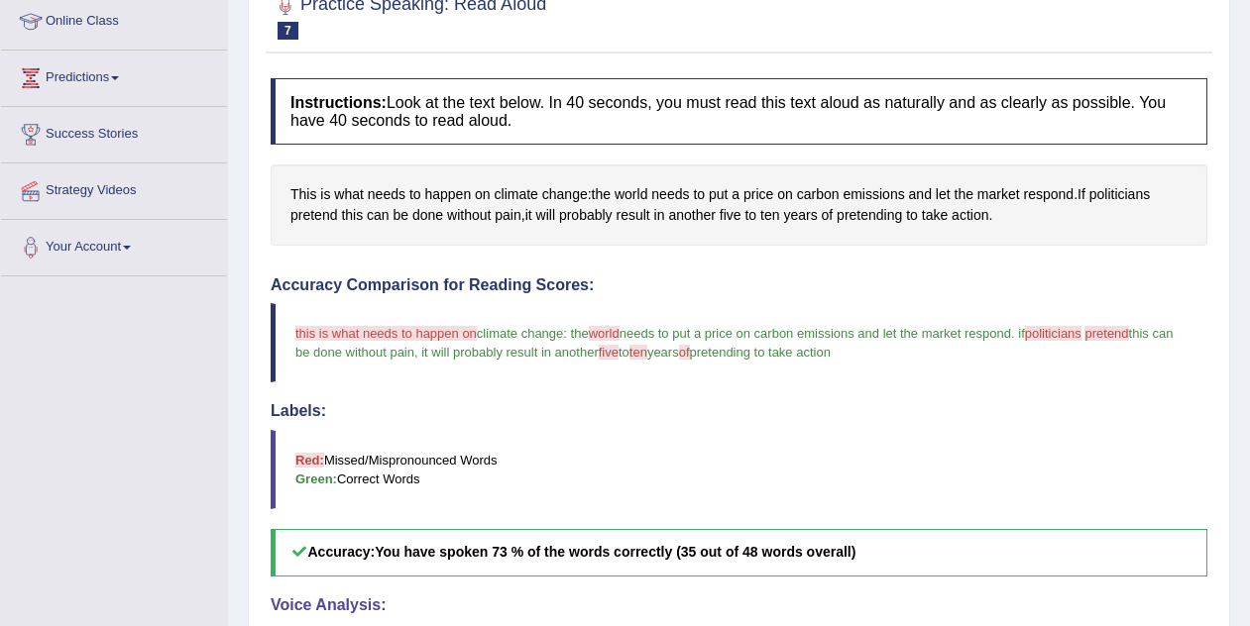
scroll to position [0, 0]
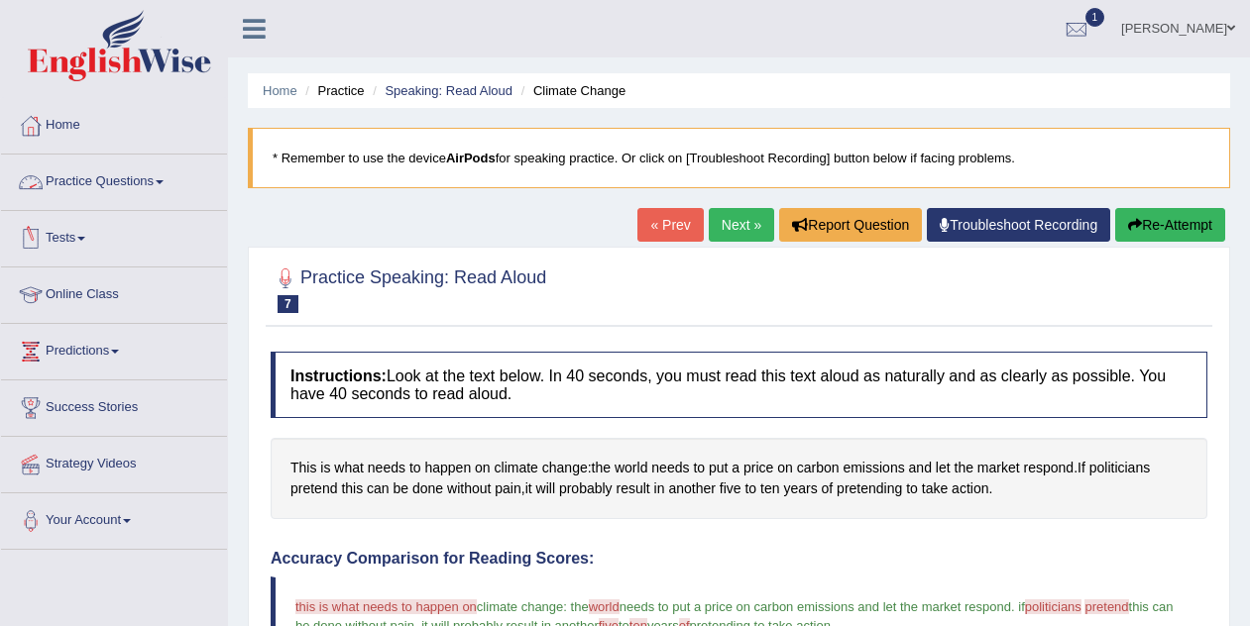
click at [80, 230] on link "Tests" at bounding box center [114, 236] width 226 height 50
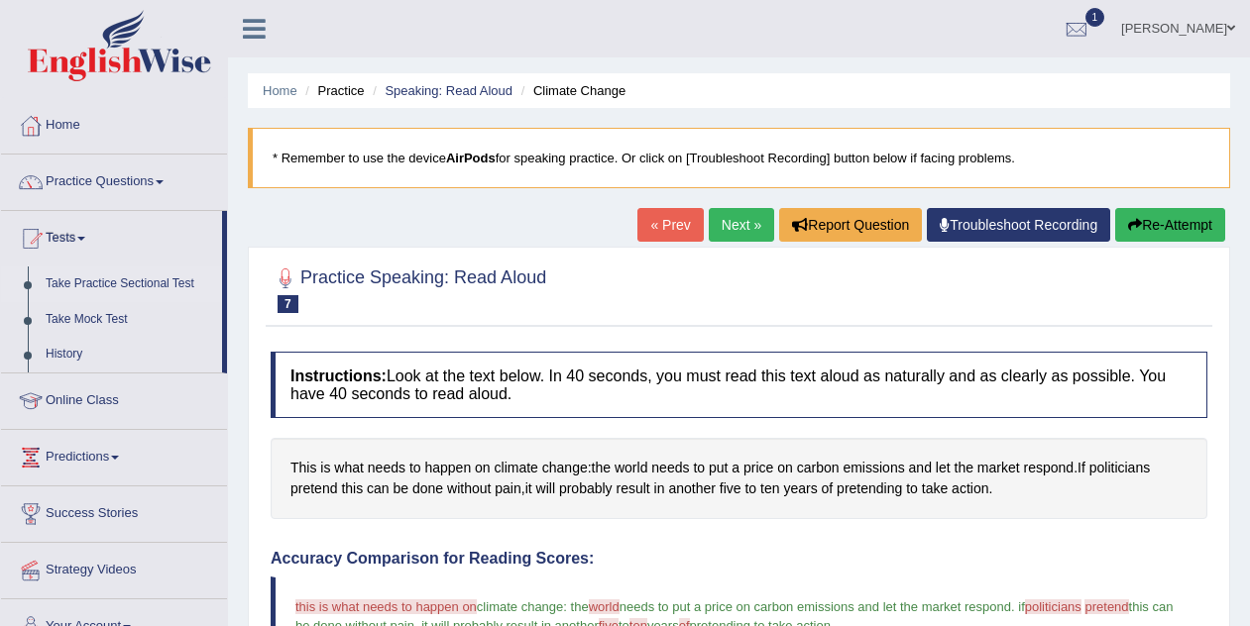
click at [132, 288] on link "Take Practice Sectional Test" at bounding box center [129, 285] width 185 height 36
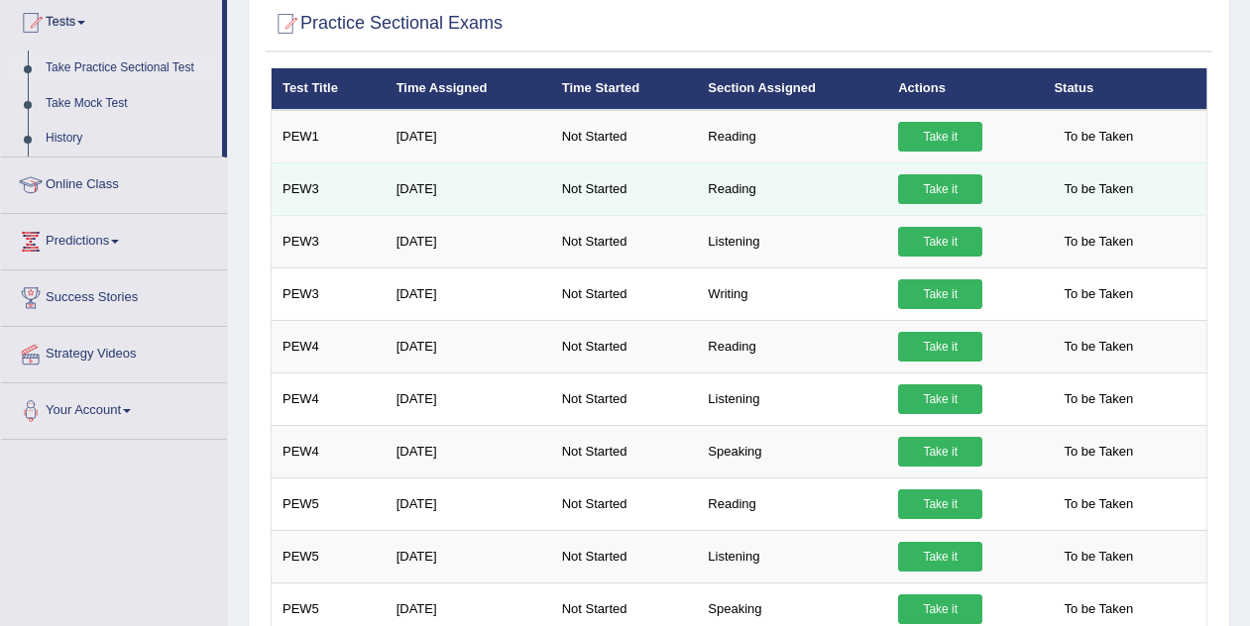
scroll to position [219, 0]
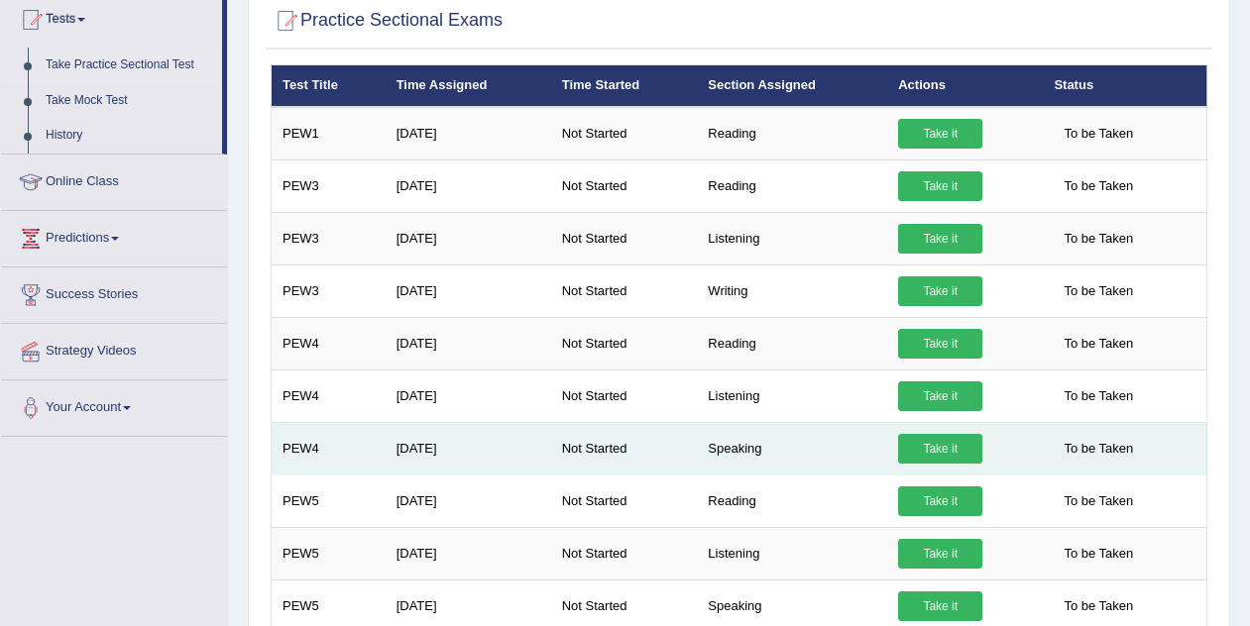
click at [952, 463] on link "Take it" at bounding box center [940, 449] width 84 height 30
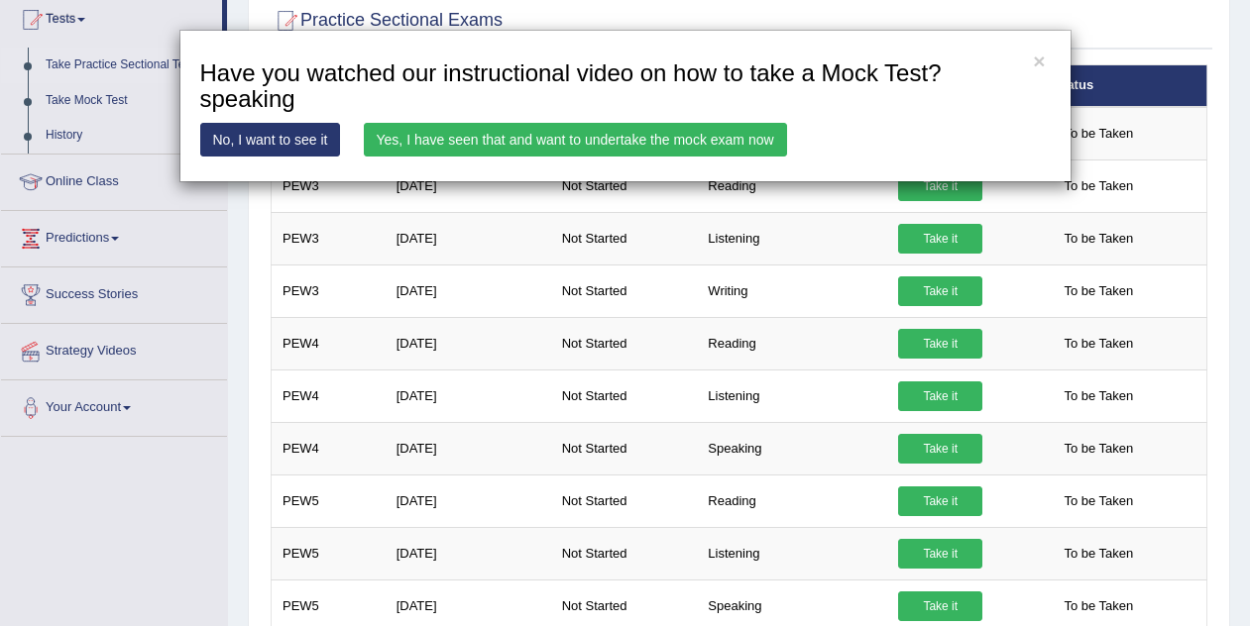
click at [681, 138] on link "Yes, I have seen that and want to undertake the mock exam now" at bounding box center [575, 140] width 423 height 34
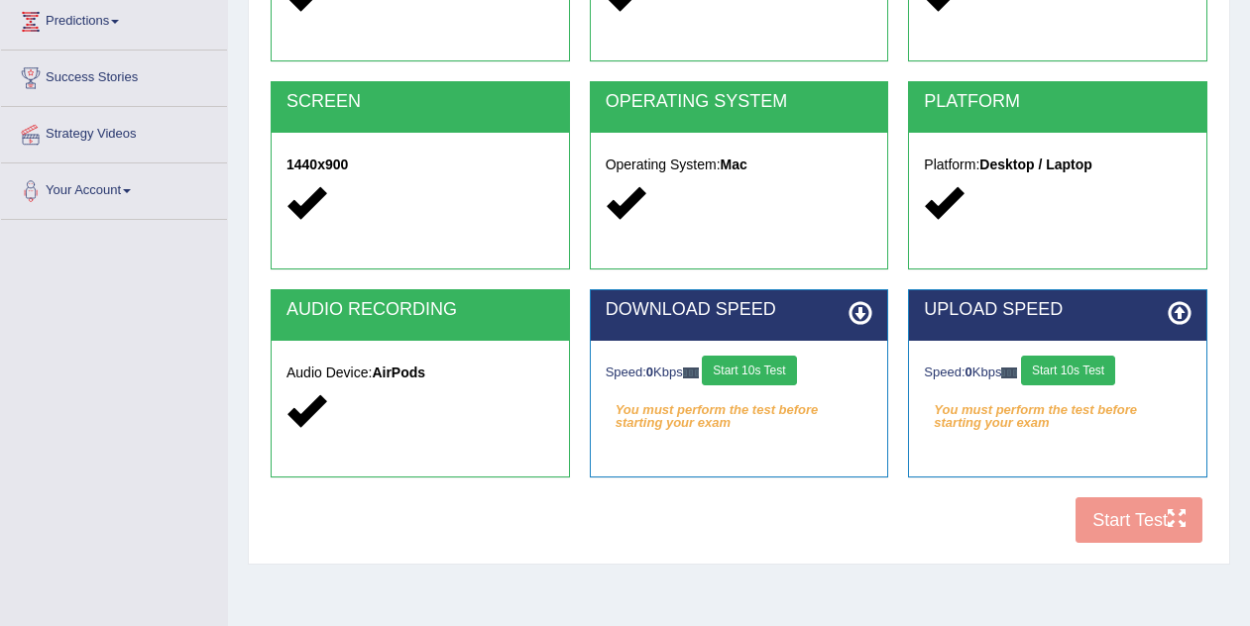
scroll to position [343, 0]
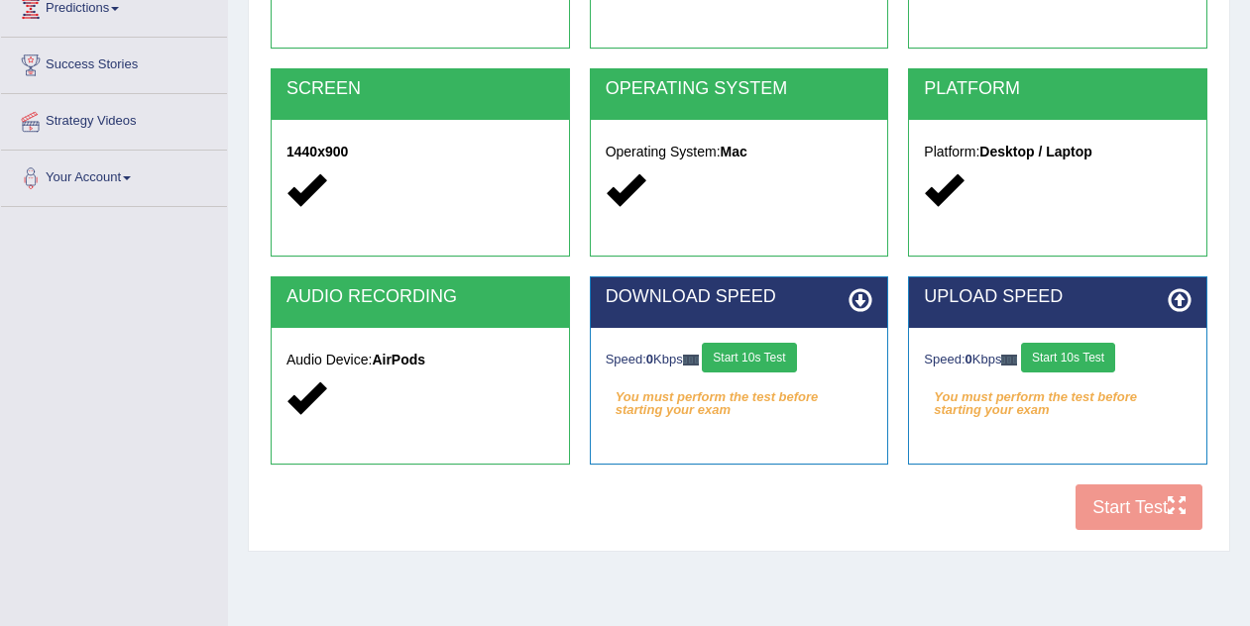
click at [749, 351] on button "Start 10s Test" at bounding box center [749, 358] width 94 height 30
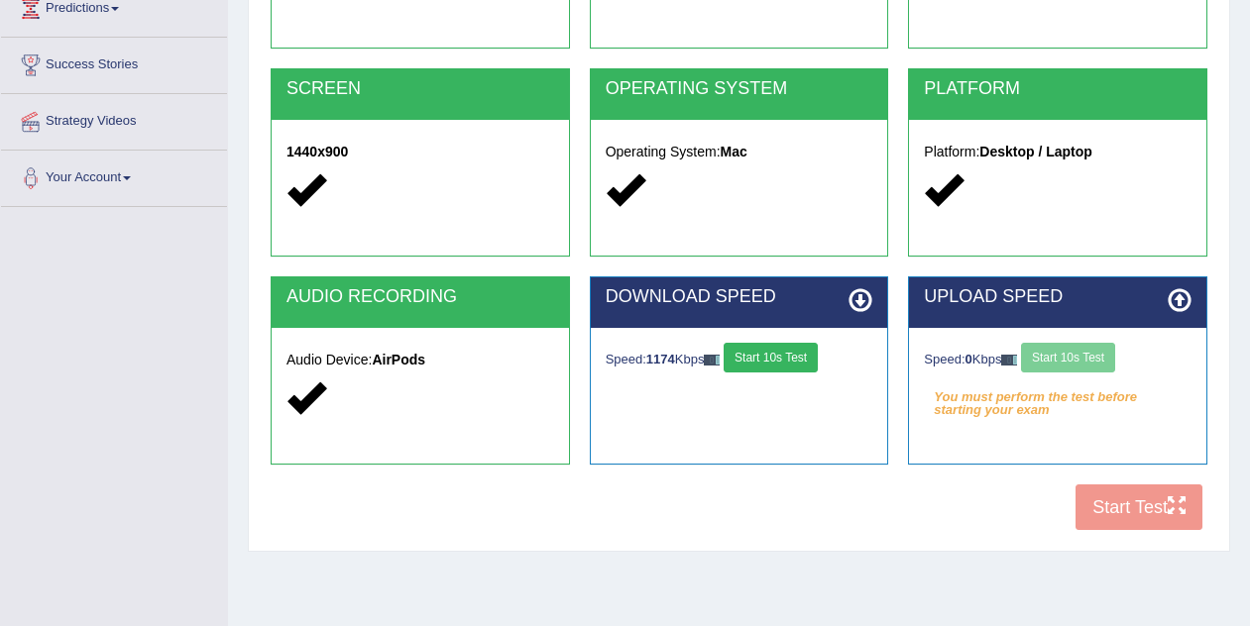
click at [749, 351] on button "Start 10s Test" at bounding box center [771, 358] width 94 height 30
click at [1078, 366] on button "Start 10s Test" at bounding box center [1068, 358] width 94 height 30
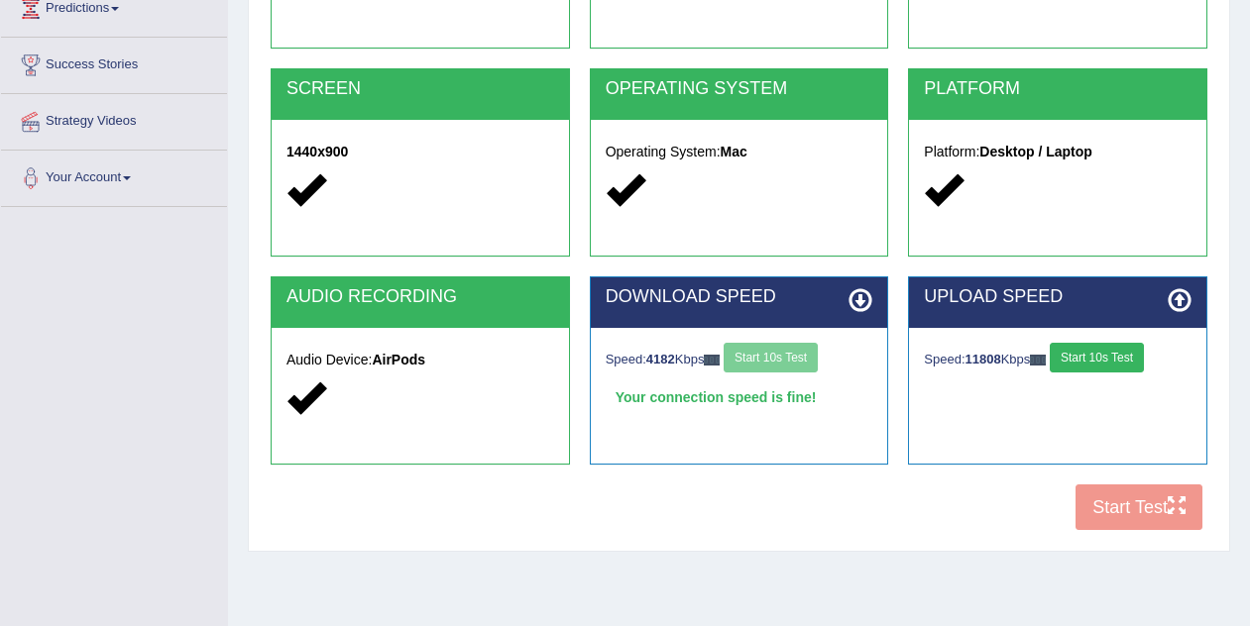
click at [1078, 366] on button "Start 10s Test" at bounding box center [1097, 358] width 94 height 30
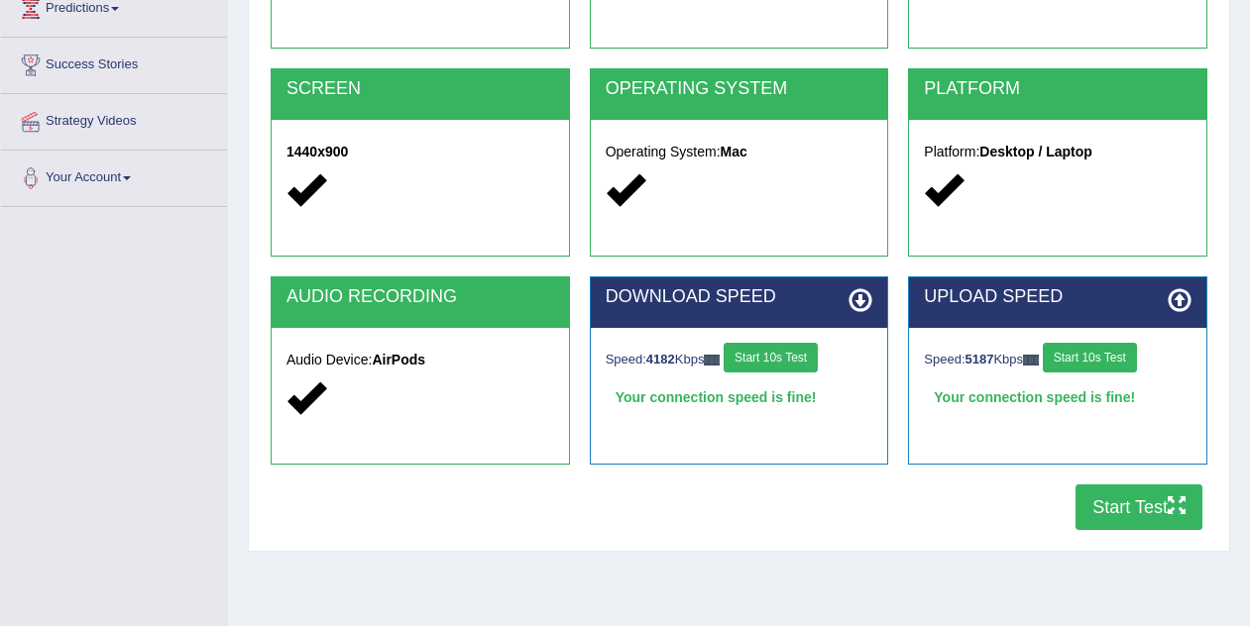
click at [1147, 514] on button "Start Test" at bounding box center [1138, 508] width 127 height 46
